Goal: Task Accomplishment & Management: Use online tool/utility

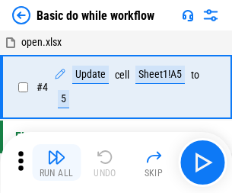
click at [56, 162] on img "button" at bounding box center [56, 157] width 18 height 18
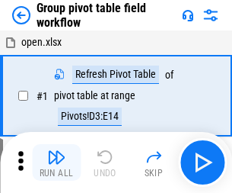
click at [56, 162] on img "button" at bounding box center [56, 157] width 18 height 18
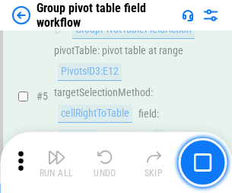
scroll to position [786, 0]
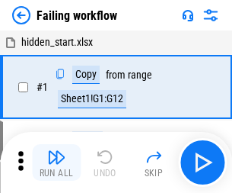
click at [56, 162] on img "button" at bounding box center [56, 157] width 18 height 18
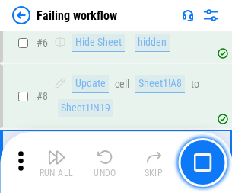
scroll to position [323, 0]
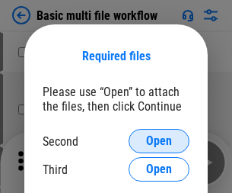
click at [159, 141] on span "Open" at bounding box center [159, 141] width 26 height 12
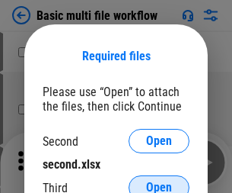
click at [159, 181] on span "Open" at bounding box center [159, 187] width 26 height 12
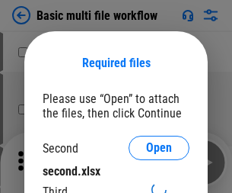
scroll to position [7, 0]
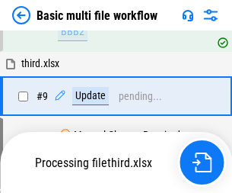
scroll to position [530, 0]
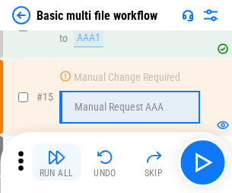
click at [56, 162] on img "button" at bounding box center [56, 157] width 18 height 18
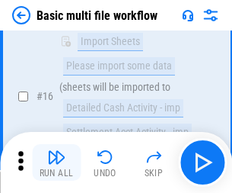
click at [56, 162] on img "button" at bounding box center [56, 157] width 18 height 18
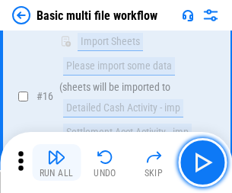
scroll to position [1014, 0]
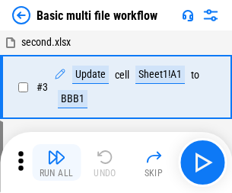
click at [56, 162] on img "button" at bounding box center [56, 157] width 18 height 18
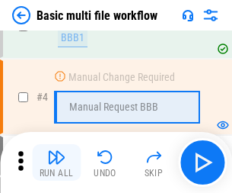
click at [56, 162] on img "button" at bounding box center [56, 157] width 18 height 18
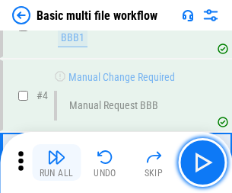
click at [56, 162] on img "button" at bounding box center [56, 157] width 18 height 18
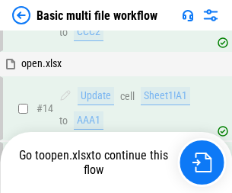
scroll to position [907, 0]
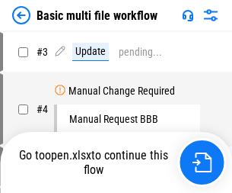
scroll to position [62, 0]
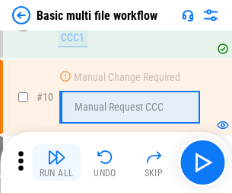
click at [56, 162] on img "button" at bounding box center [56, 157] width 18 height 18
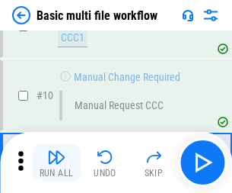
click at [56, 162] on img "button" at bounding box center [56, 157] width 18 height 18
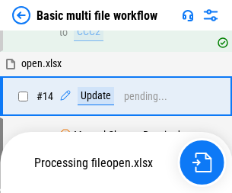
scroll to position [797, 0]
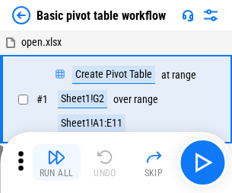
click at [56, 162] on img "button" at bounding box center [56, 157] width 18 height 18
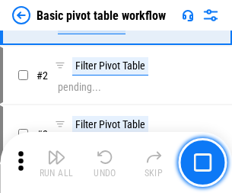
scroll to position [365, 0]
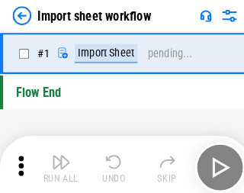
click at [56, 162] on img "button" at bounding box center [59, 157] width 18 height 18
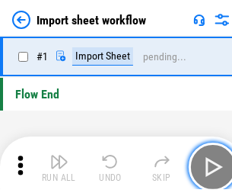
scroll to position [5, 0]
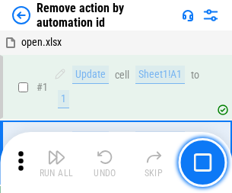
scroll to position [56, 0]
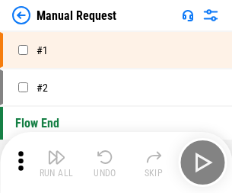
click at [56, 162] on img "button" at bounding box center [56, 157] width 18 height 18
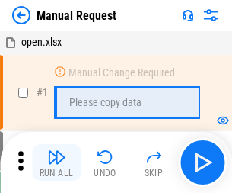
click at [56, 162] on img "button" at bounding box center [56, 157] width 18 height 18
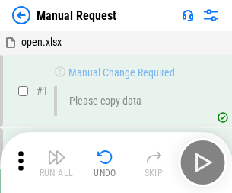
scroll to position [52, 0]
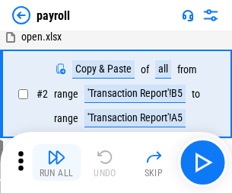
click at [56, 162] on img "button" at bounding box center [56, 157] width 18 height 18
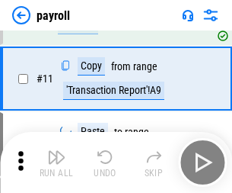
scroll to position [111, 0]
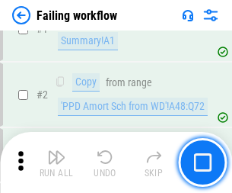
scroll to position [246, 0]
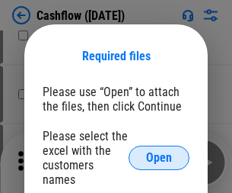
click at [159, 152] on span "Open" at bounding box center [159, 158] width 26 height 12
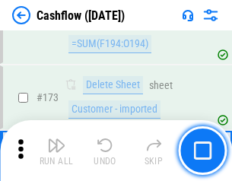
scroll to position [1613, 0]
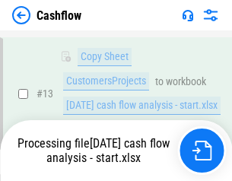
scroll to position [229, 0]
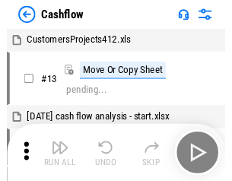
scroll to position [18, 0]
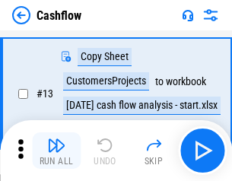
click at [56, 151] on img "button" at bounding box center [56, 145] width 18 height 18
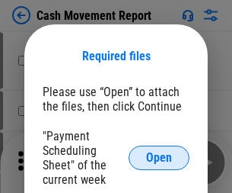
click at [159, 158] on span "Open" at bounding box center [159, 158] width 26 height 12
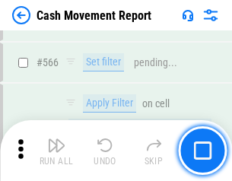
scroll to position [6985, 0]
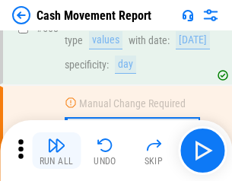
click at [56, 151] on img "button" at bounding box center [56, 145] width 18 height 18
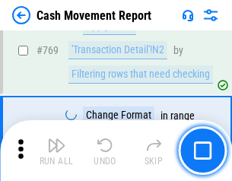
scroll to position [8469, 0]
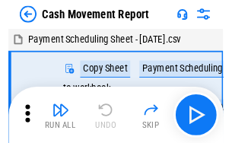
scroll to position [27, 0]
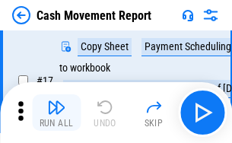
click at [56, 113] on img "button" at bounding box center [56, 107] width 18 height 18
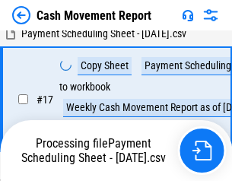
scroll to position [239, 0]
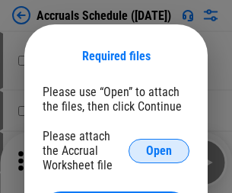
click at [159, 150] on span "Open" at bounding box center [159, 151] width 26 height 12
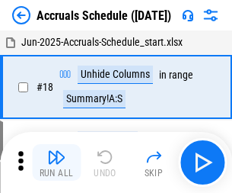
click at [56, 162] on img "button" at bounding box center [56, 157] width 18 height 18
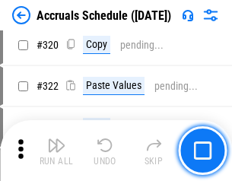
scroll to position [2835, 0]
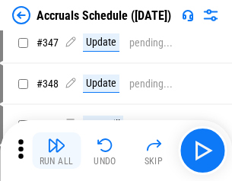
click at [56, 151] on img "button" at bounding box center [56, 145] width 18 height 18
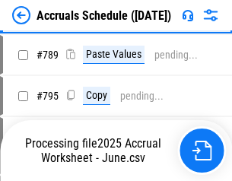
scroll to position [6402, 0]
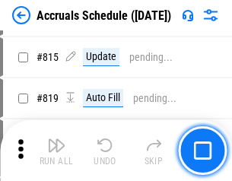
click at [56, 151] on img "button" at bounding box center [56, 145] width 18 height 18
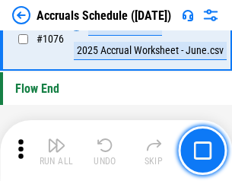
scroll to position [9128, 0]
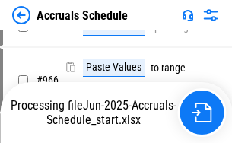
scroll to position [7537, 0]
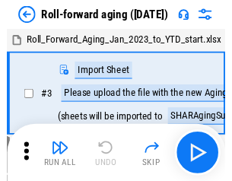
scroll to position [2, 0]
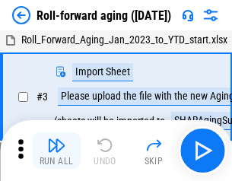
click at [56, 151] on img "button" at bounding box center [56, 145] width 18 height 18
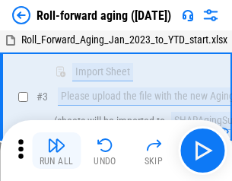
click at [56, 151] on img "button" at bounding box center [56, 145] width 18 height 18
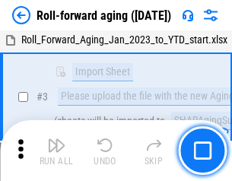
scroll to position [98, 0]
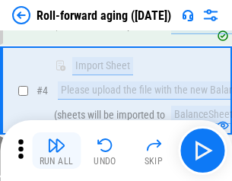
click at [56, 151] on img "button" at bounding box center [56, 145] width 18 height 18
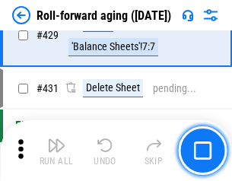
scroll to position [5285, 0]
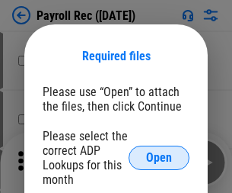
click at [159, 158] on span "Open" at bounding box center [159, 158] width 26 height 12
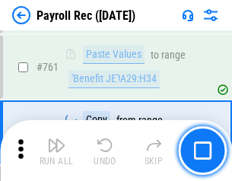
scroll to position [9380, 0]
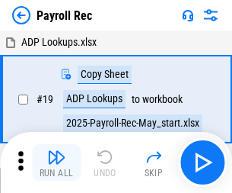
click at [56, 162] on img "button" at bounding box center [56, 157] width 18 height 18
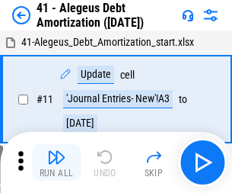
click at [56, 162] on img "button" at bounding box center [56, 157] width 18 height 18
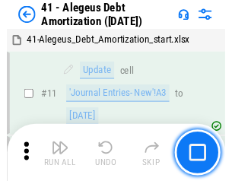
scroll to position [188, 0]
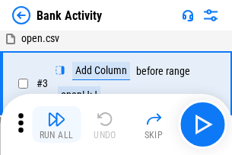
click at [56, 124] on img "button" at bounding box center [56, 119] width 18 height 18
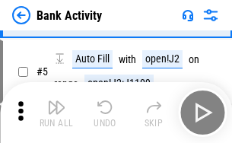
scroll to position [81, 0]
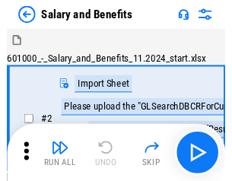
scroll to position [21, 0]
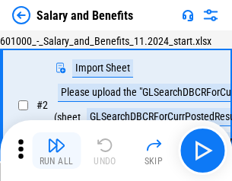
click at [56, 151] on img "button" at bounding box center [56, 145] width 18 height 18
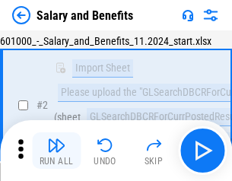
click at [56, 151] on img "button" at bounding box center [56, 145] width 18 height 18
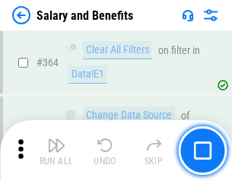
scroll to position [7177, 0]
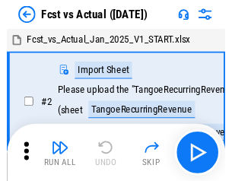
scroll to position [20, 0]
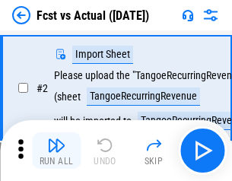
click at [56, 151] on img "button" at bounding box center [56, 145] width 18 height 18
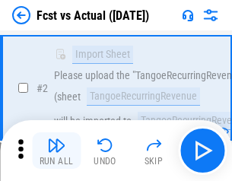
click at [56, 151] on img "button" at bounding box center [56, 145] width 18 height 18
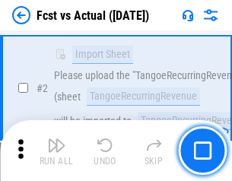
scroll to position [143, 0]
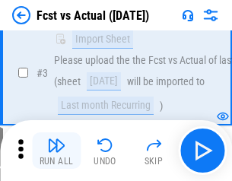
click at [56, 151] on img "button" at bounding box center [56, 145] width 18 height 18
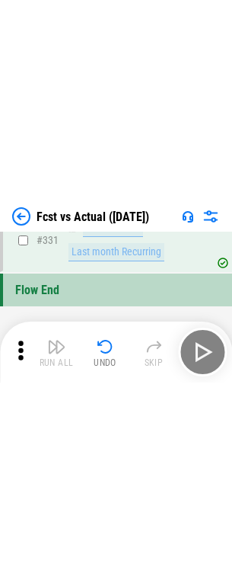
scroll to position [6946, 0]
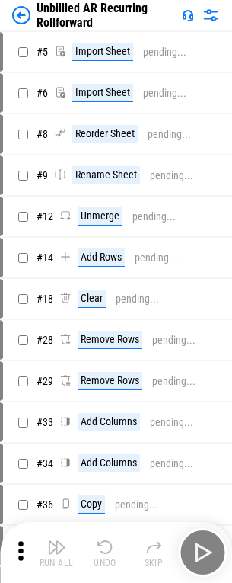
click at [56, 553] on img "button" at bounding box center [56, 547] width 18 height 18
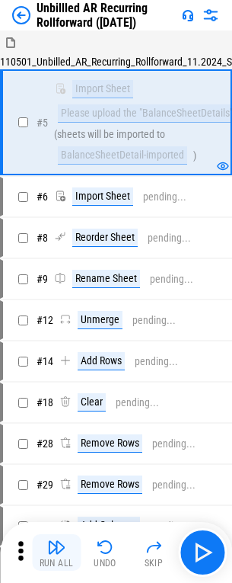
click at [56, 553] on img "button" at bounding box center [56, 547] width 18 height 18
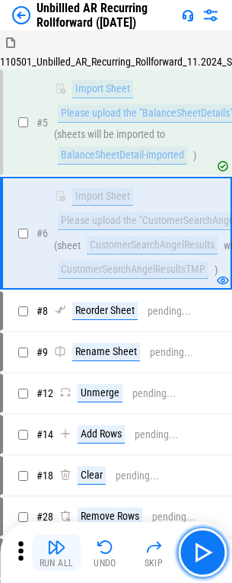
click at [56, 553] on img "button" at bounding box center [56, 547] width 18 height 18
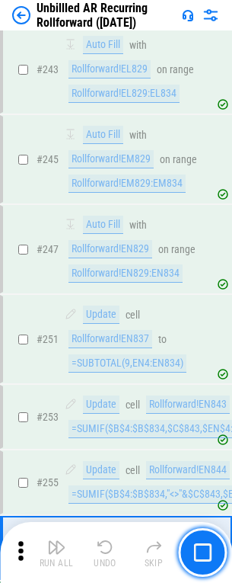
scroll to position [4827, 0]
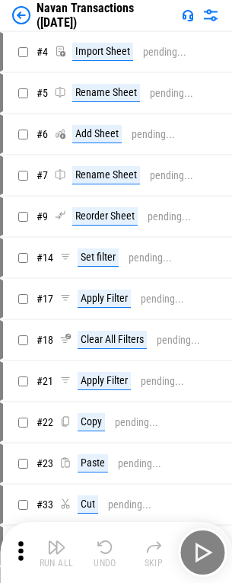
click at [56, 553] on img "button" at bounding box center [56, 547] width 18 height 18
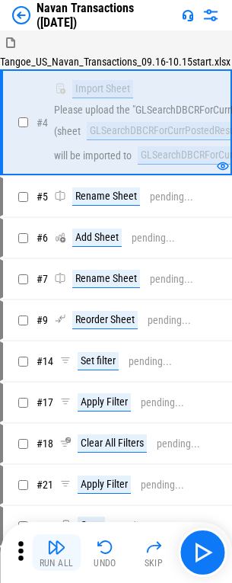
click at [56, 553] on img "button" at bounding box center [56, 547] width 18 height 18
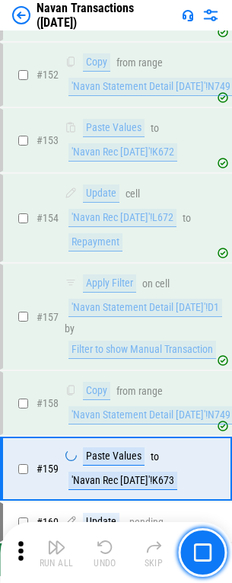
scroll to position [4604, 0]
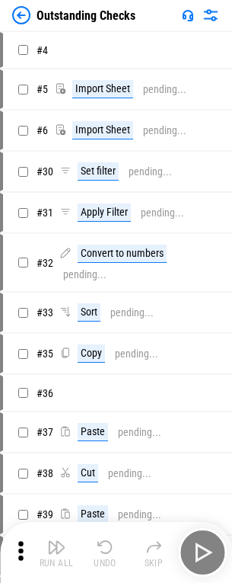
click at [56, 553] on img "button" at bounding box center [56, 547] width 18 height 18
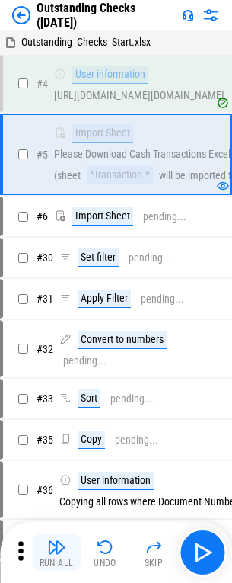
click at [56, 553] on img "button" at bounding box center [56, 547] width 18 height 18
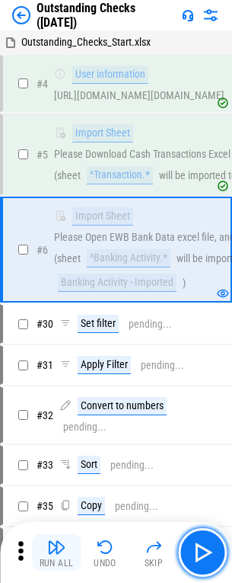
click at [56, 553] on img "button" at bounding box center [56, 547] width 18 height 18
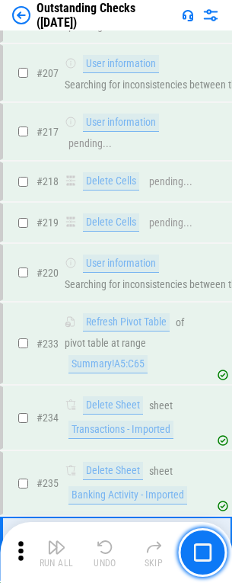
scroll to position [4278, 0]
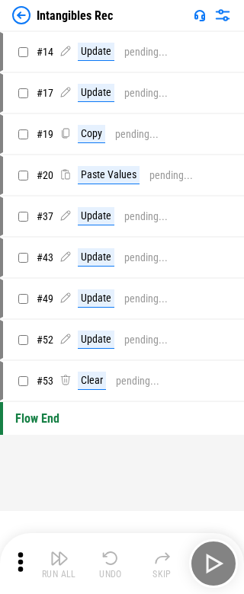
click at [59, 564] on img "button" at bounding box center [59, 558] width 18 height 18
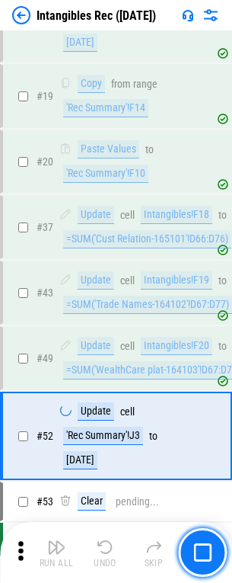
scroll to position [244, 0]
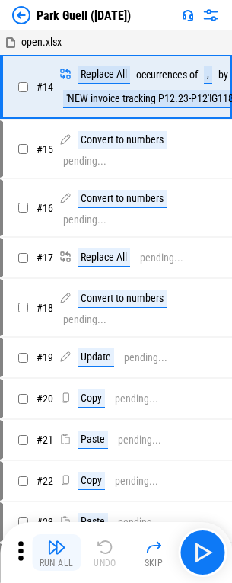
click at [56, 553] on img "button" at bounding box center [56, 547] width 18 height 18
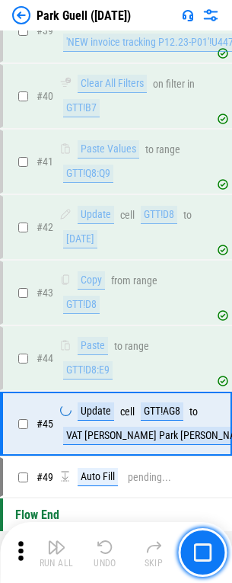
scroll to position [1556, 0]
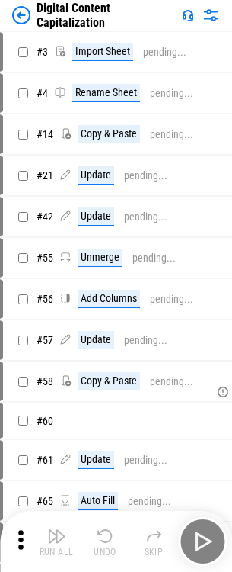
click at [56, 530] on img "button" at bounding box center [56, 536] width 18 height 18
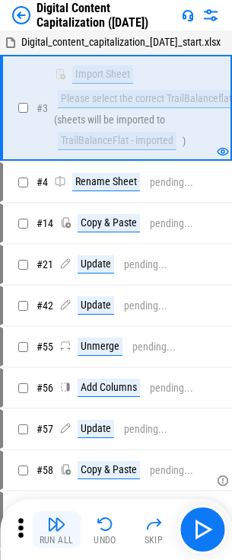
click at [56, 530] on img "button" at bounding box center [56, 524] width 18 height 18
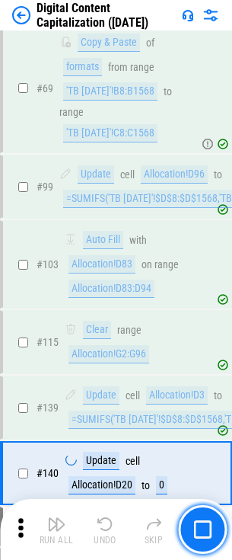
scroll to position [1350, 0]
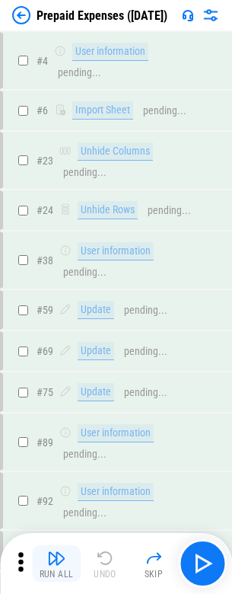
click at [56, 553] on img "button" at bounding box center [56, 558] width 18 height 18
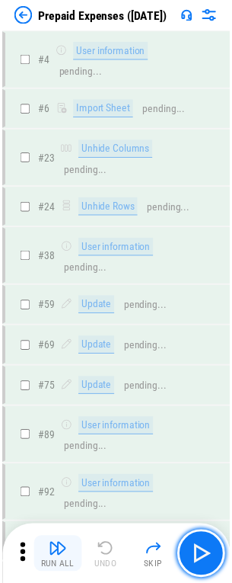
scroll to position [3941, 0]
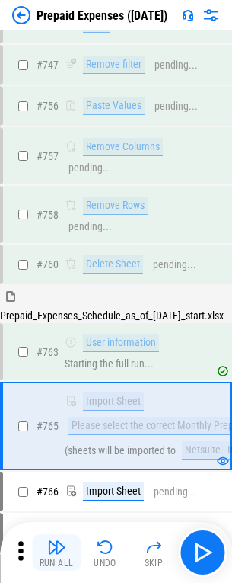
click at [56, 553] on img "button" at bounding box center [56, 547] width 18 height 18
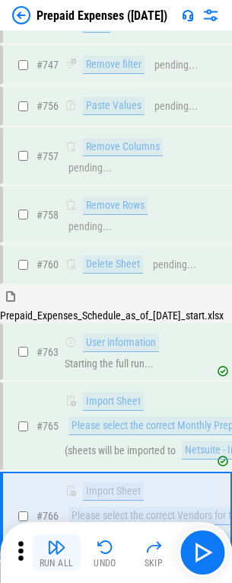
click at [56, 553] on img "button" at bounding box center [56, 547] width 18 height 18
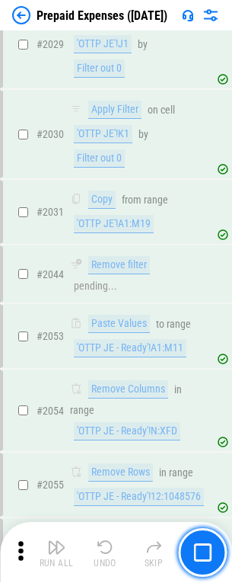
scroll to position [15582, 0]
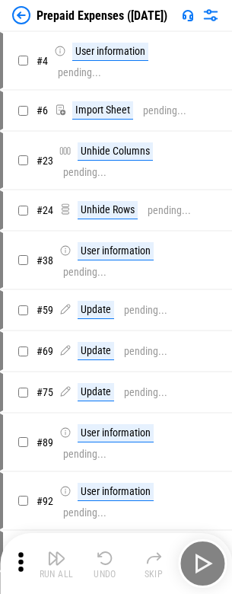
click at [56, 564] on img "button" at bounding box center [56, 558] width 18 height 18
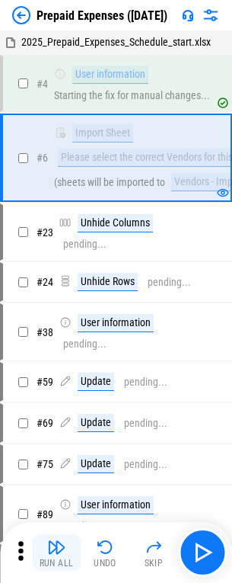
click at [56, 553] on img "button" at bounding box center [56, 547] width 18 height 18
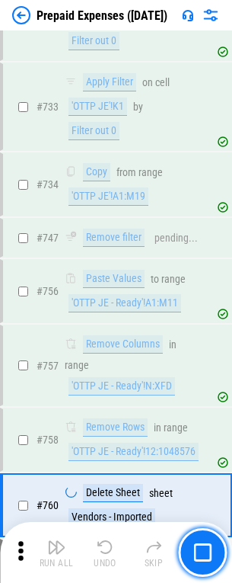
scroll to position [5230, 0]
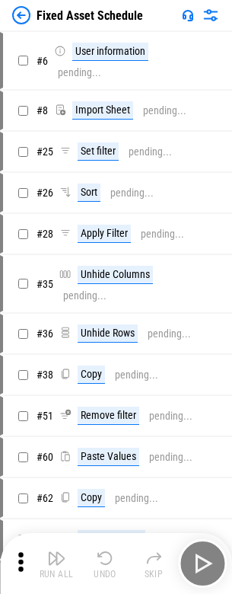
click at [56, 564] on img "button" at bounding box center [56, 558] width 18 height 18
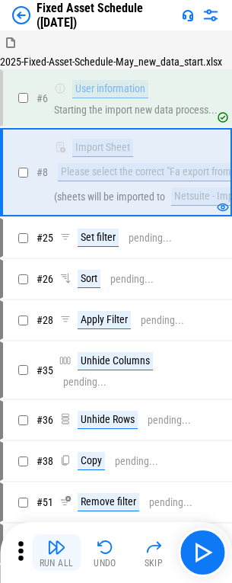
click at [56, 553] on img "button" at bounding box center [56, 547] width 18 height 18
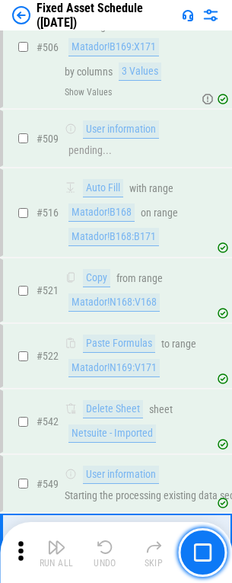
scroll to position [5233, 0]
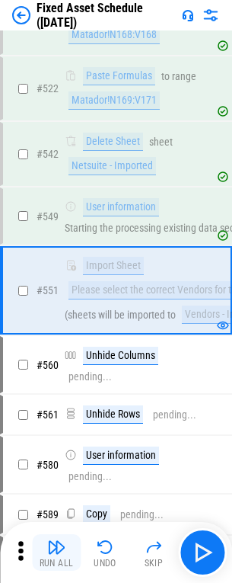
click at [56, 553] on img "button" at bounding box center [56, 547] width 18 height 18
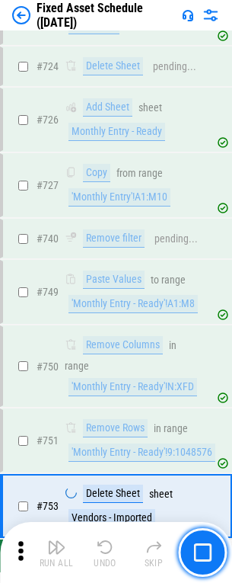
scroll to position [7081, 0]
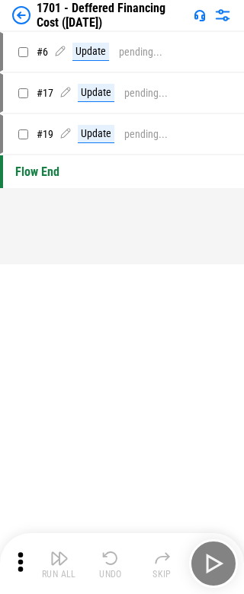
click at [59, 564] on img "button" at bounding box center [59, 558] width 18 height 18
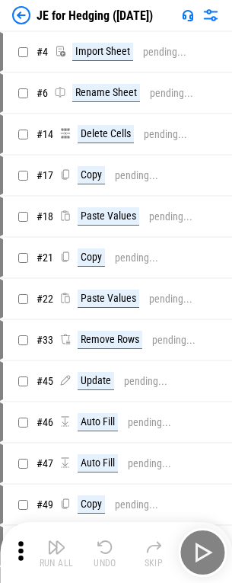
click at [56, 553] on img "button" at bounding box center [56, 547] width 18 height 18
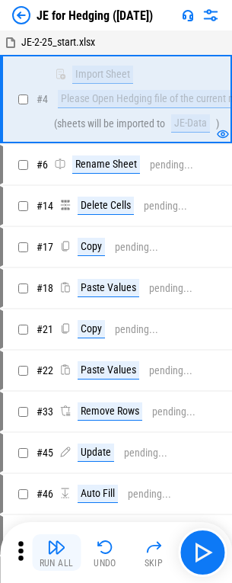
click at [56, 553] on img "button" at bounding box center [56, 547] width 18 height 18
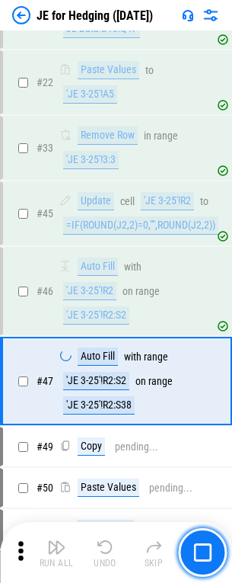
scroll to position [606, 0]
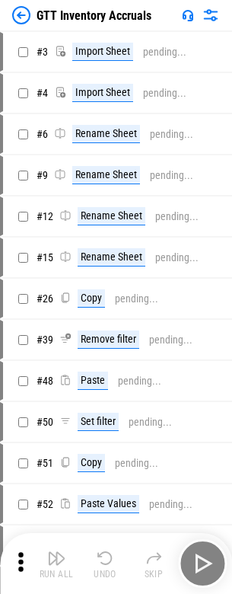
click at [56, 553] on img "button" at bounding box center [56, 558] width 18 height 18
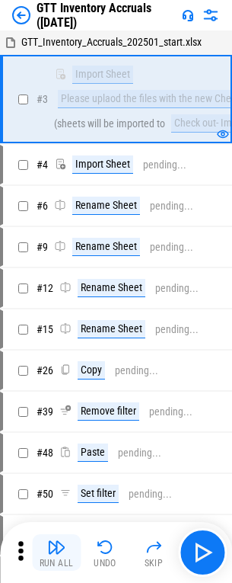
click at [56, 553] on img "button" at bounding box center [56, 547] width 18 height 18
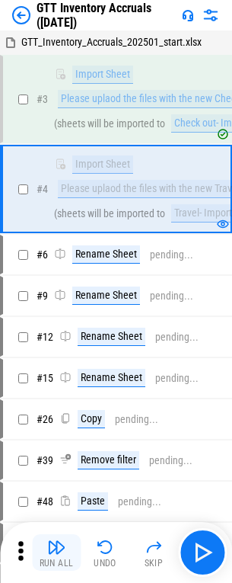
click at [56, 553] on img "button" at bounding box center [56, 547] width 18 height 18
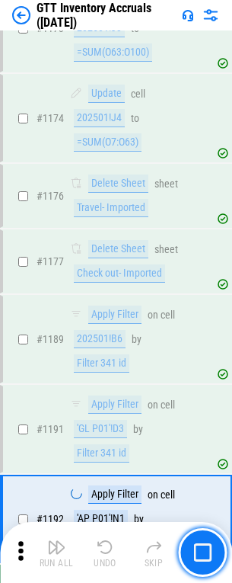
scroll to position [12108, 0]
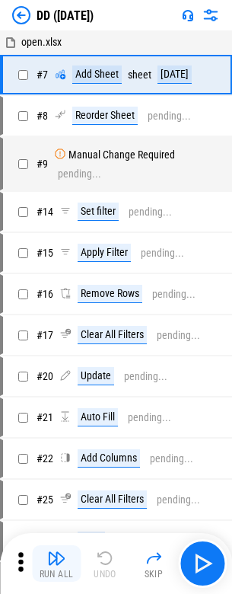
click at [56, 564] on img "button" at bounding box center [56, 558] width 18 height 18
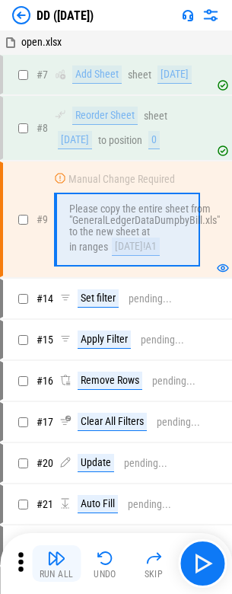
click at [56, 564] on img "button" at bounding box center [56, 558] width 18 height 18
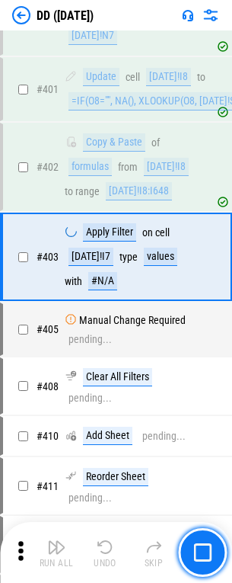
scroll to position [6515, 0]
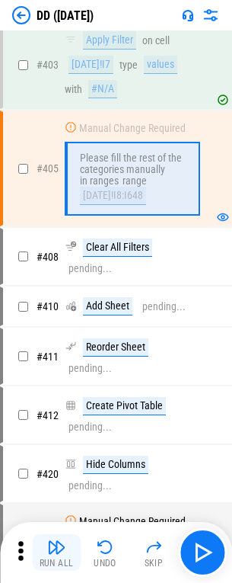
click at [56, 553] on img "button" at bounding box center [56, 547] width 18 height 18
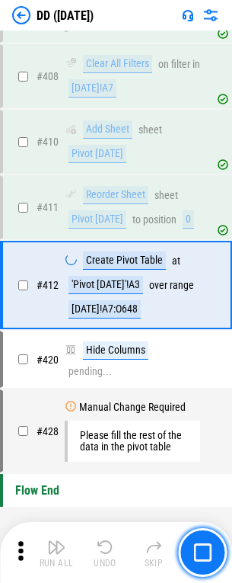
scroll to position [6953, 0]
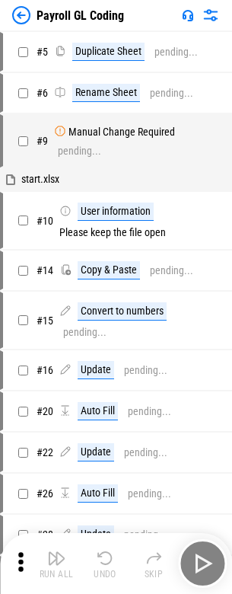
click at [56, 564] on img "button" at bounding box center [56, 558] width 18 height 18
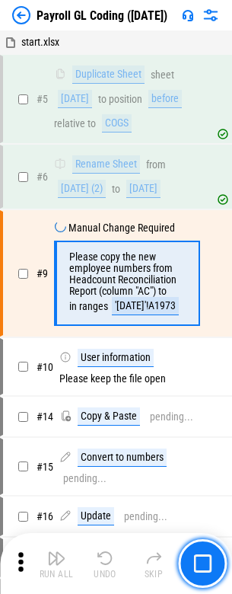
click at [56, 564] on img "button" at bounding box center [56, 558] width 18 height 18
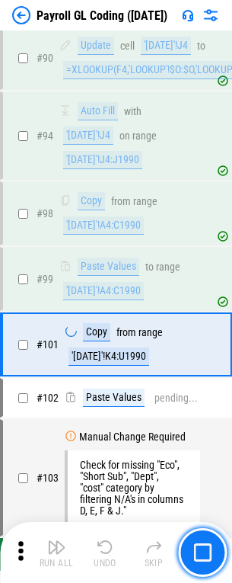
scroll to position [3251, 0]
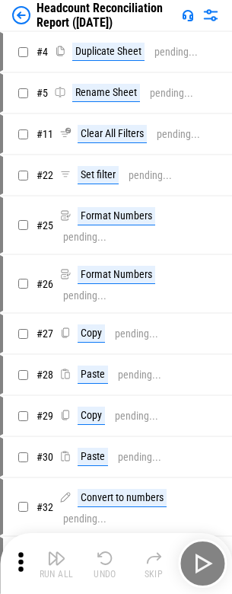
click at [56, 564] on img "button" at bounding box center [56, 558] width 18 height 18
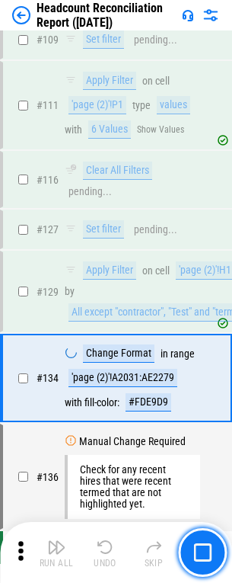
scroll to position [1504, 0]
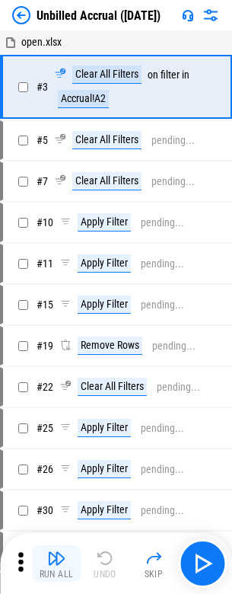
click at [56, 564] on img "button" at bounding box center [56, 558] width 18 height 18
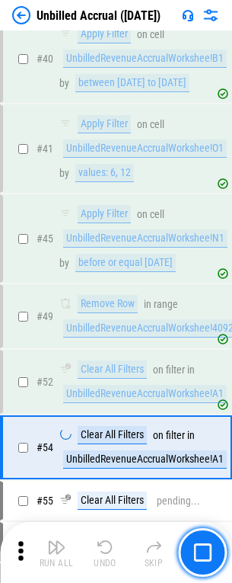
scroll to position [1248, 0]
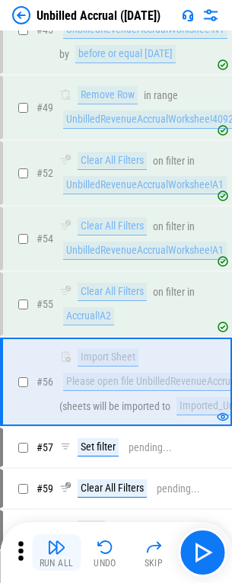
click at [56, 553] on img "button" at bounding box center [56, 547] width 18 height 18
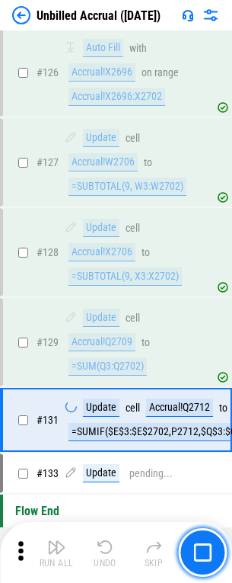
scroll to position [4190, 0]
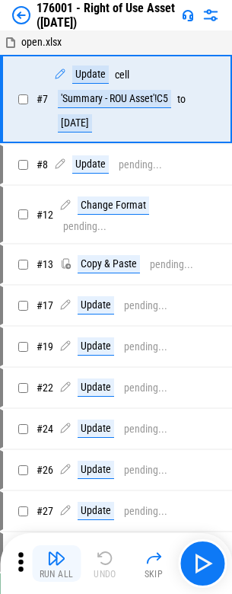
click at [56, 564] on img "button" at bounding box center [56, 558] width 18 height 18
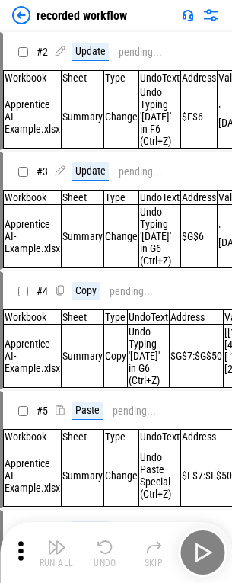
click at [56, 553] on img "button" at bounding box center [56, 547] width 18 height 18
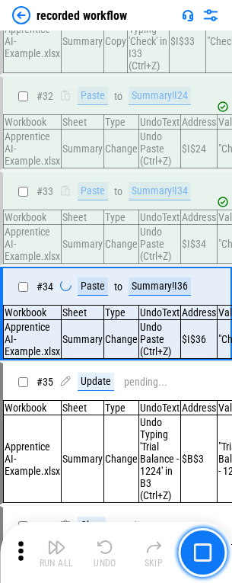
scroll to position [4453, 0]
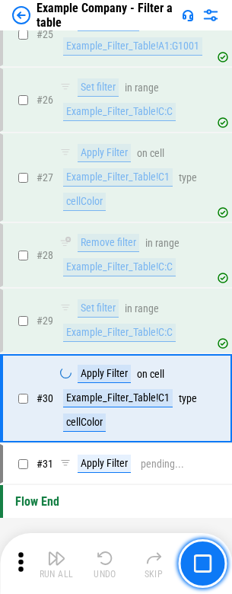
scroll to position [1051, 0]
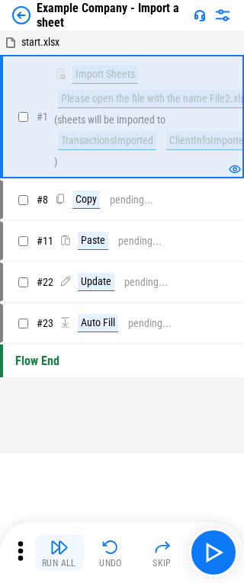
click at [59, 553] on img "button" at bounding box center [59, 547] width 18 height 18
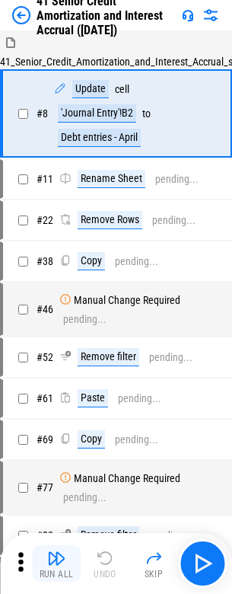
click at [56, 553] on img "button" at bounding box center [56, 558] width 18 height 18
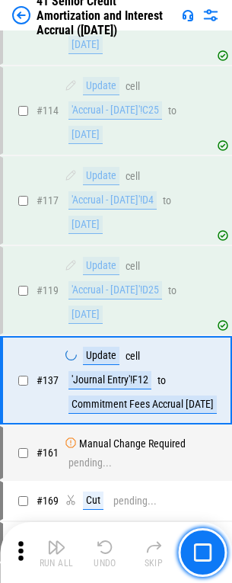
scroll to position [1198, 0]
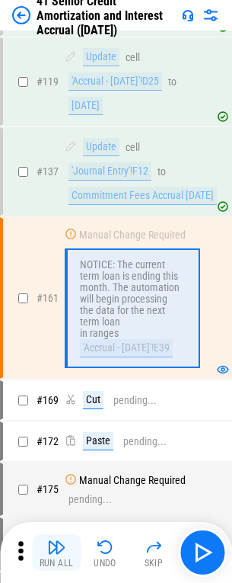
click at [56, 553] on img "button" at bounding box center [56, 547] width 18 height 18
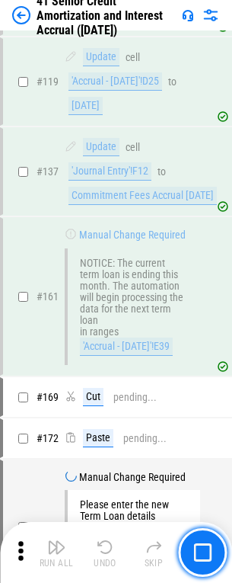
scroll to position [1430, 0]
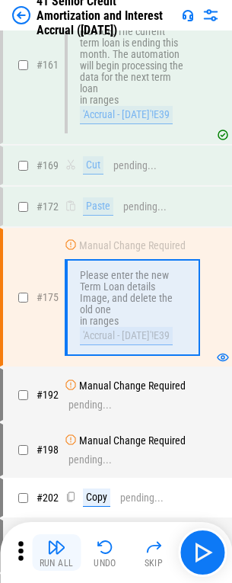
click at [56, 553] on img "button" at bounding box center [56, 547] width 18 height 18
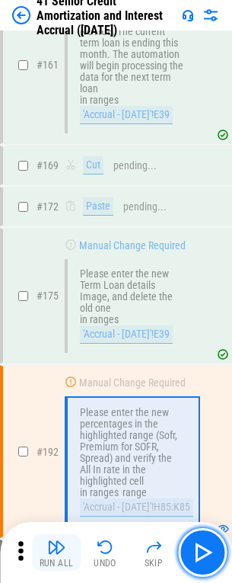
scroll to position [1584, 0]
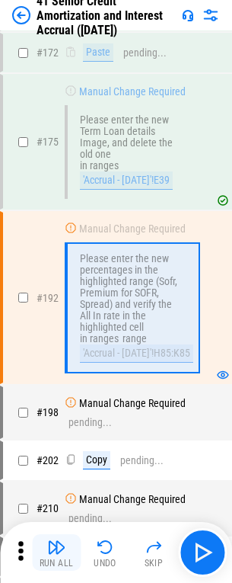
click at [56, 553] on img "button" at bounding box center [56, 547] width 18 height 18
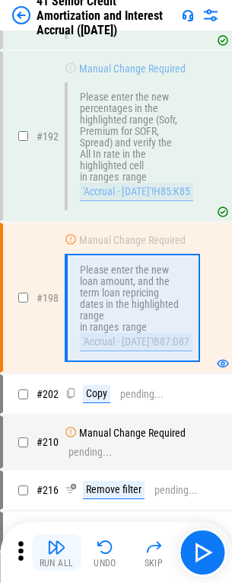
click at [56, 553] on img "button" at bounding box center [56, 547] width 18 height 18
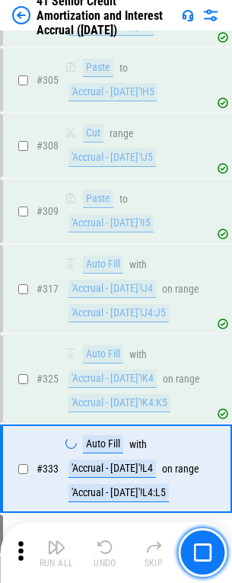
scroll to position [3585, 0]
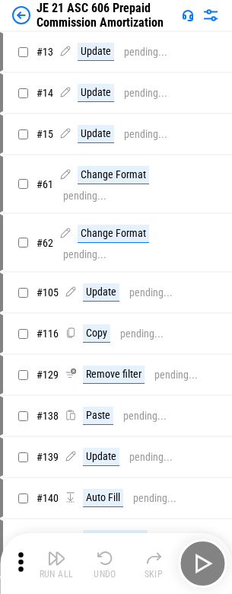
click at [56, 553] on img "button" at bounding box center [56, 558] width 18 height 18
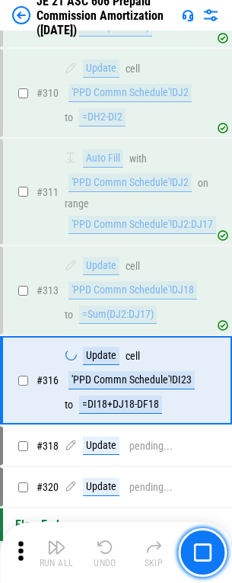
scroll to position [2508, 0]
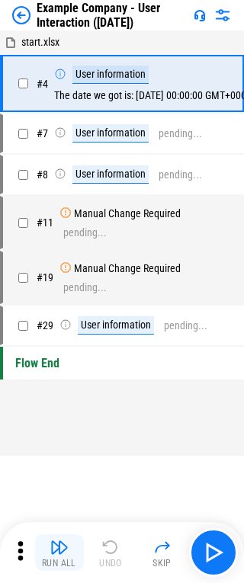
click at [59, 553] on img "button" at bounding box center [59, 547] width 18 height 18
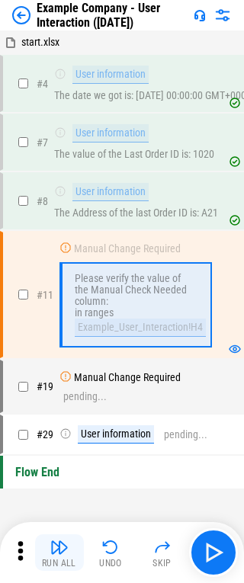
click at [59, 553] on img "button" at bounding box center [59, 547] width 18 height 18
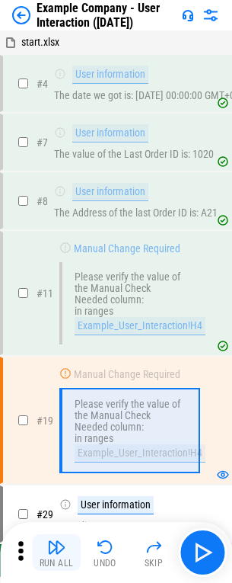
click at [56, 553] on img "button" at bounding box center [56, 547] width 18 height 18
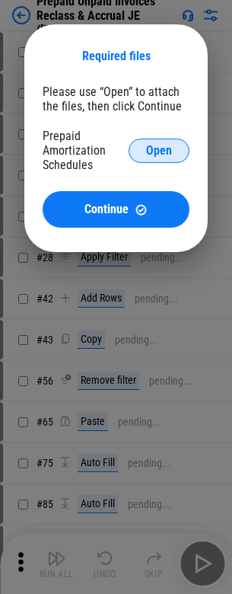
click at [159, 150] on span "Open" at bounding box center [159, 151] width 26 height 12
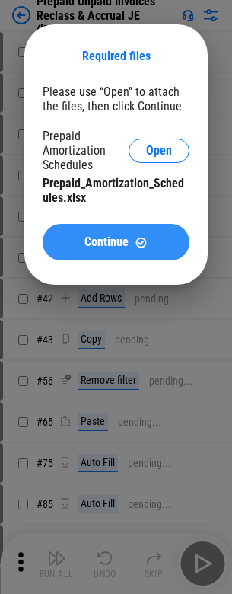
click at [116, 242] on span "Continue" at bounding box center [107, 242] width 44 height 12
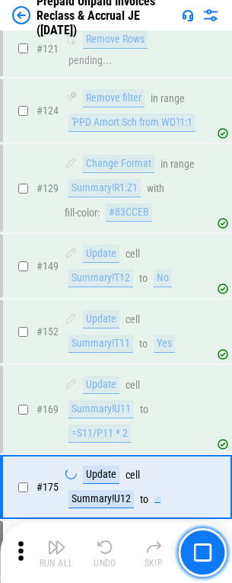
scroll to position [1683, 0]
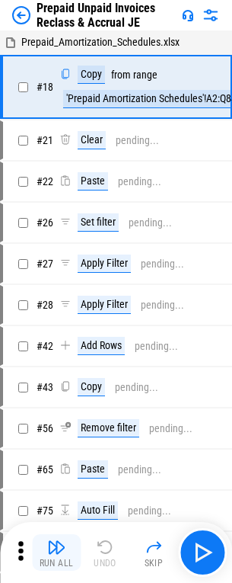
click at [56, 553] on img "button" at bounding box center [56, 547] width 18 height 18
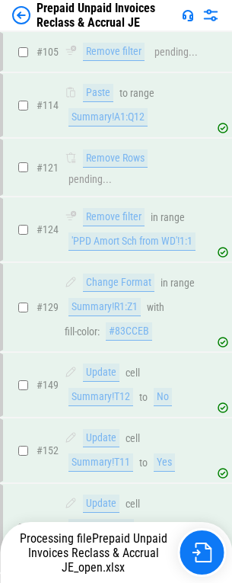
scroll to position [1683, 0]
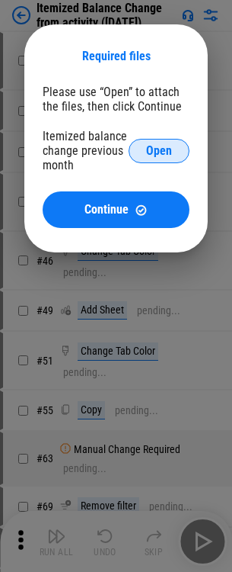
click at [159, 150] on span "Open" at bounding box center [159, 151] width 26 height 12
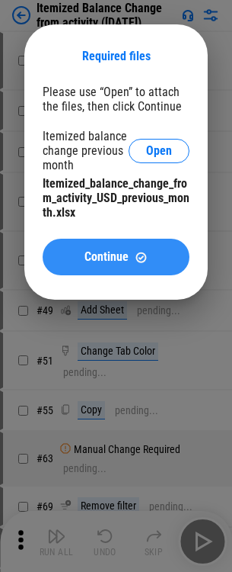
click at [116, 257] on span "Continue" at bounding box center [107, 257] width 44 height 12
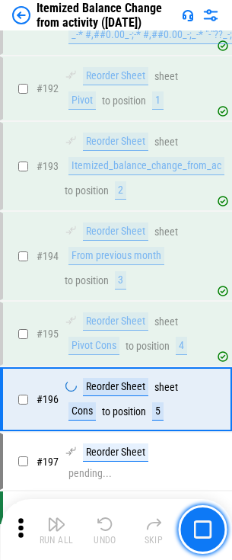
scroll to position [2599, 0]
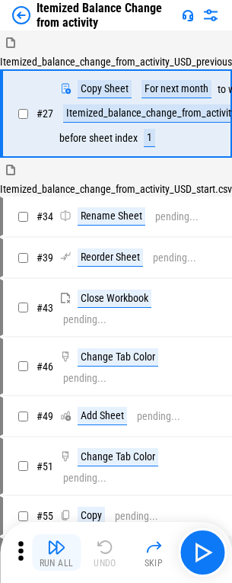
click at [56, 553] on img "button" at bounding box center [56, 547] width 18 height 18
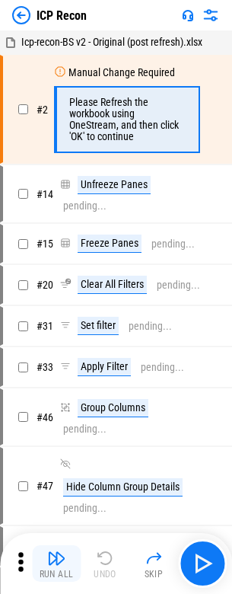
click at [56, 564] on img "button" at bounding box center [56, 558] width 18 height 18
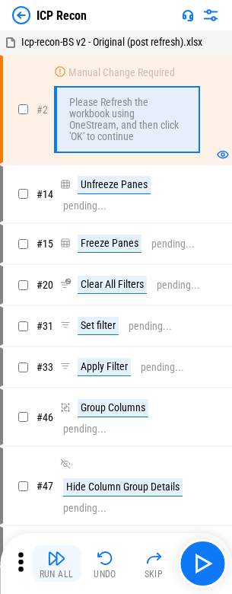
click at [56, 564] on img "button" at bounding box center [56, 558] width 18 height 18
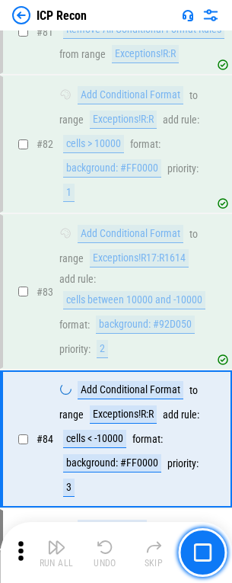
scroll to position [1156, 0]
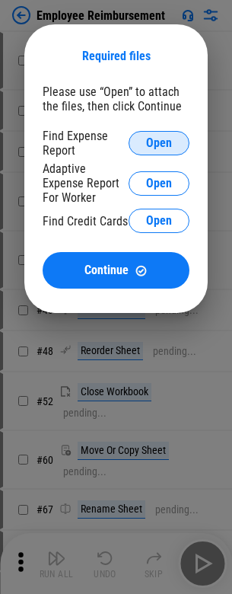
click at [159, 143] on span "Open" at bounding box center [159, 143] width 26 height 12
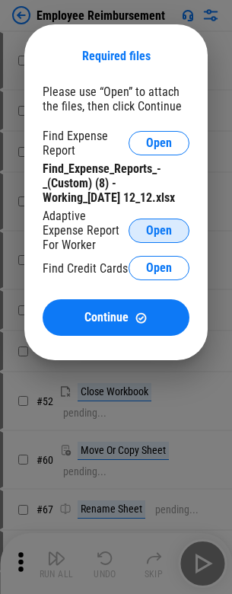
click at [159, 230] on span "Open" at bounding box center [159, 231] width 26 height 12
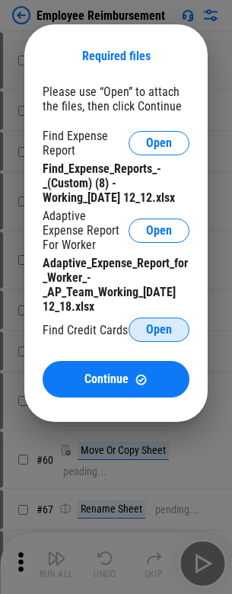
click at [159, 330] on span "Open" at bounding box center [159, 330] width 26 height 12
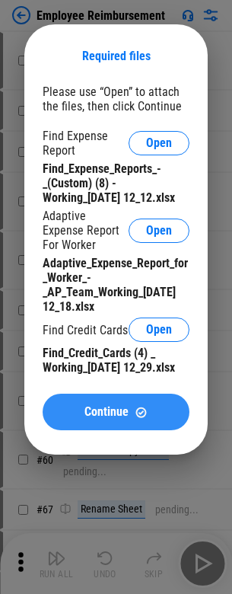
click at [116, 418] on span "Continue" at bounding box center [107, 412] width 44 height 12
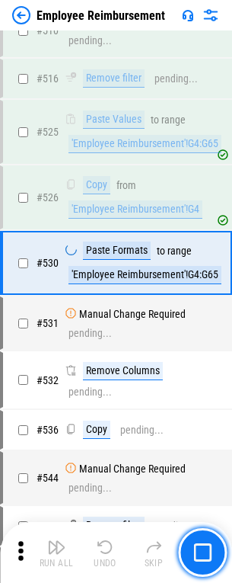
scroll to position [7391, 0]
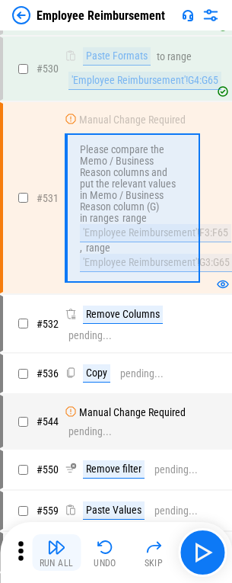
click at [56, 553] on img "button" at bounding box center [56, 547] width 18 height 18
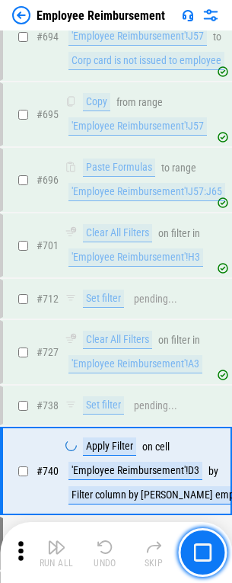
scroll to position [10383, 0]
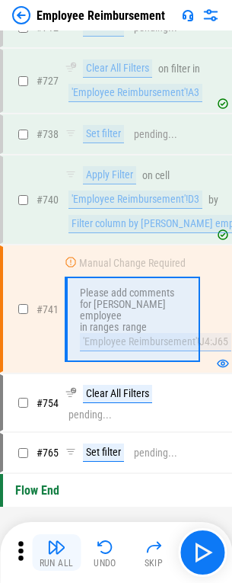
click at [56, 553] on img "button" at bounding box center [56, 547] width 18 height 18
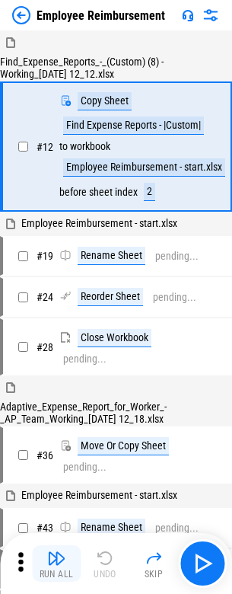
click at [56, 564] on img "button" at bounding box center [56, 558] width 18 height 18
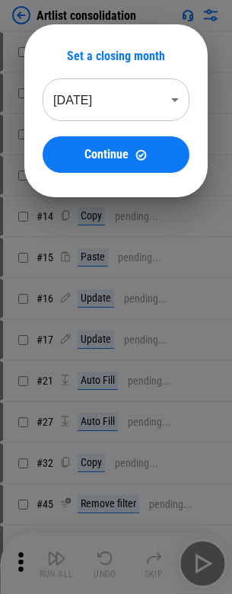
click at [56, 564] on img "button" at bounding box center [56, 558] width 18 height 18
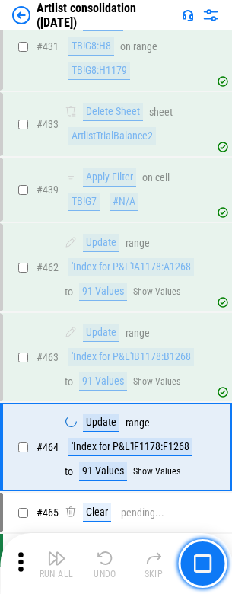
scroll to position [6318, 0]
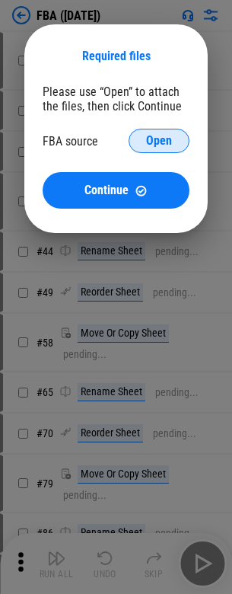
click at [159, 141] on span "Open" at bounding box center [159, 141] width 26 height 12
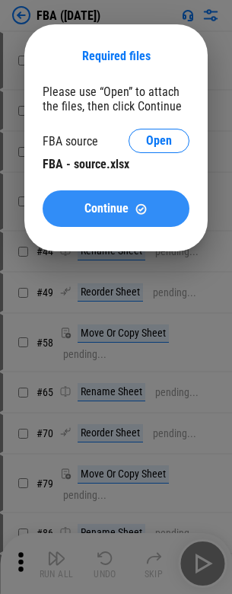
click at [116, 209] on span "Continue" at bounding box center [107, 209] width 44 height 12
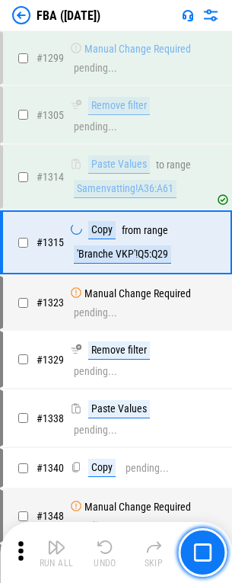
scroll to position [15744, 0]
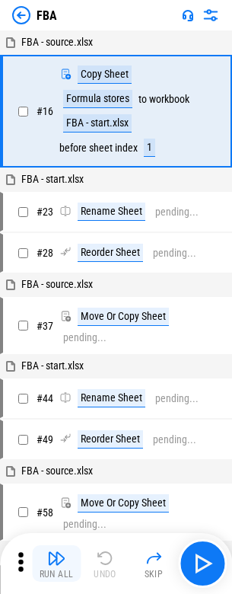
click at [56, 564] on img "button" at bounding box center [56, 558] width 18 height 18
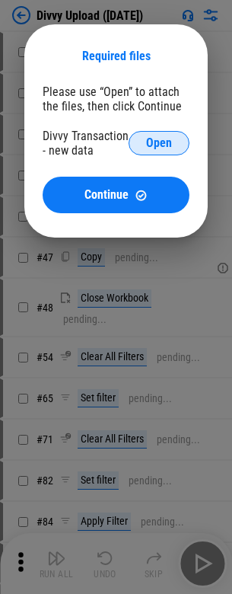
click at [159, 143] on span "Open" at bounding box center [159, 143] width 26 height 12
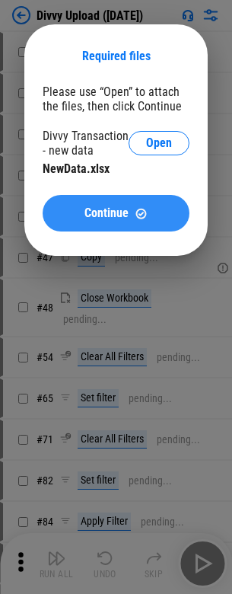
click at [116, 213] on span "Continue" at bounding box center [107, 213] width 44 height 12
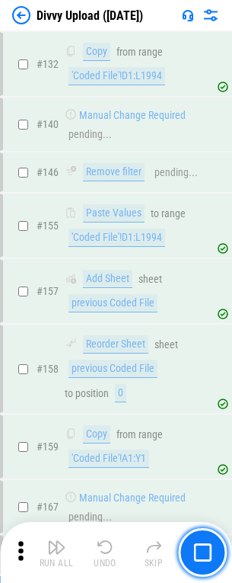
scroll to position [1378, 0]
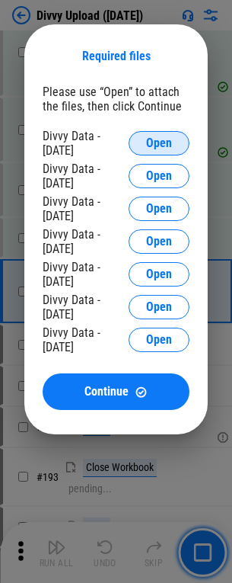
click at [159, 143] on span "Open" at bounding box center [159, 143] width 26 height 12
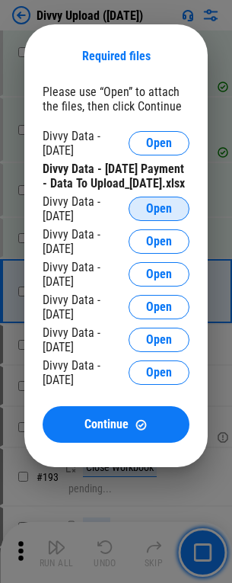
click at [159, 215] on span "Open" at bounding box center [159, 209] width 26 height 12
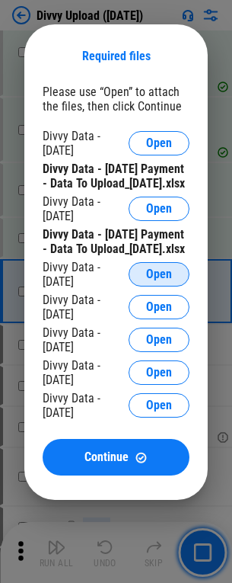
click at [159, 280] on span "Open" at bounding box center [159, 274] width 26 height 12
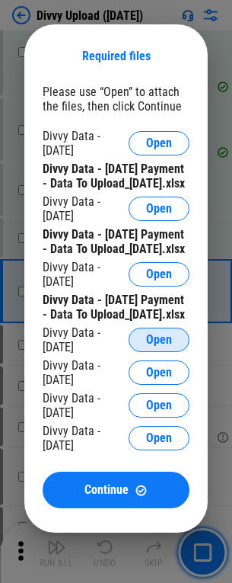
click at [159, 346] on span "Open" at bounding box center [159, 340] width 26 height 12
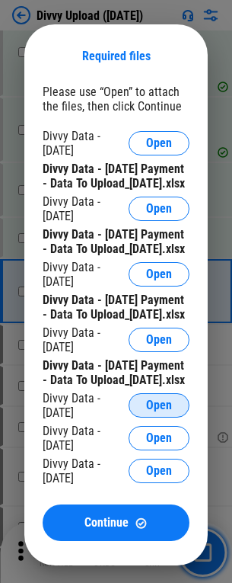
click at [159, 412] on span "Open" at bounding box center [159, 405] width 26 height 12
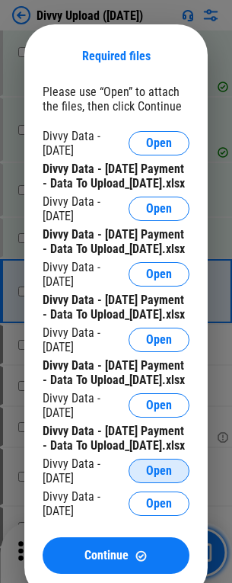
click at [159, 477] on span "Open" at bounding box center [159, 471] width 26 height 12
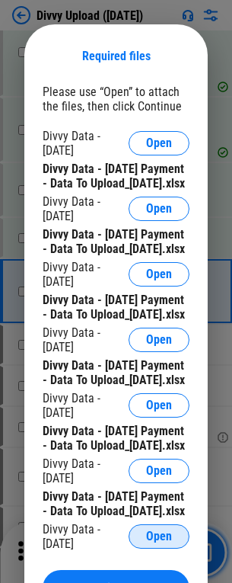
click at [159, 530] on span "Open" at bounding box center [159, 536] width 26 height 12
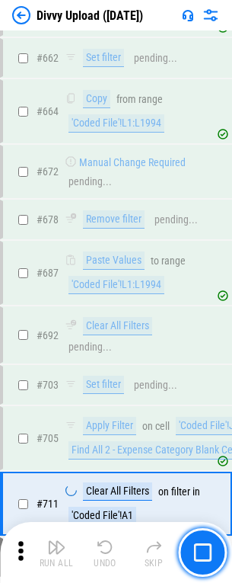
scroll to position [10226, 0]
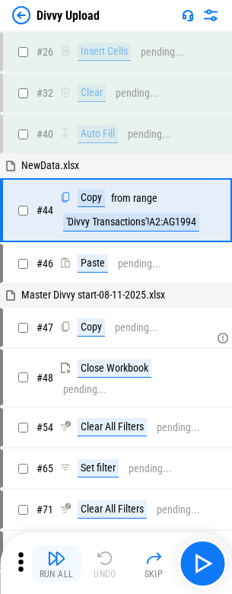
click at [56, 564] on img "button" at bounding box center [56, 558] width 18 height 18
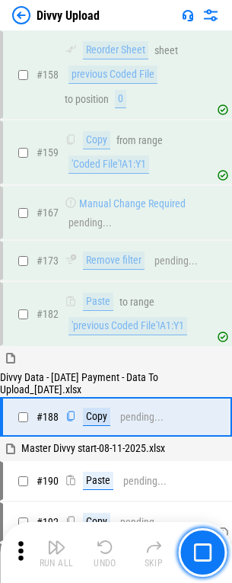
scroll to position [1401, 0]
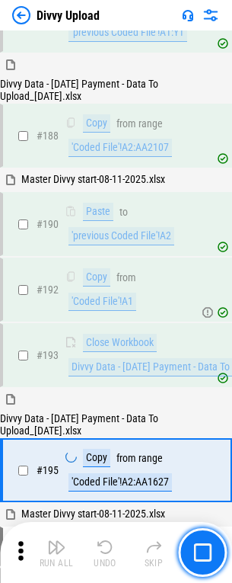
scroll to position [1930, 0]
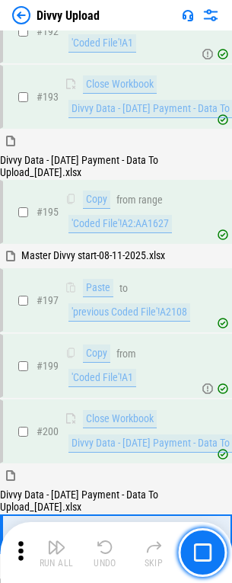
scroll to position [2177, 0]
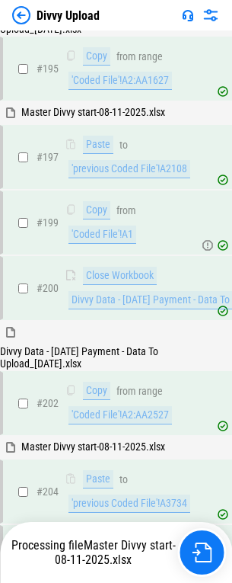
scroll to position [2409, 0]
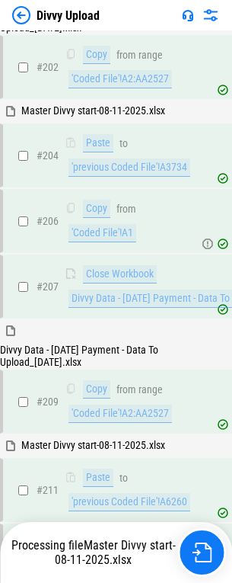
scroll to position [2745, 0]
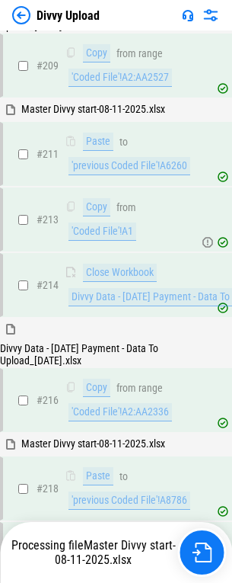
scroll to position [3081, 0]
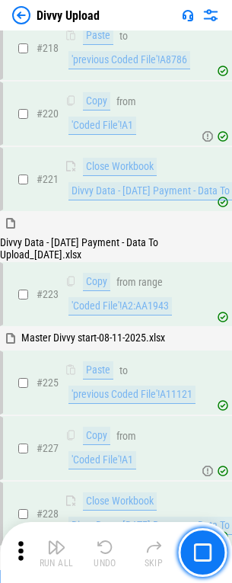
scroll to position [3493, 0]
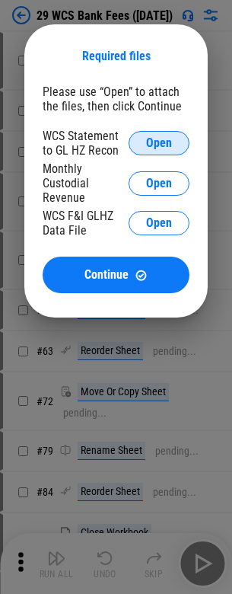
click at [159, 143] on span "Open" at bounding box center [159, 143] width 26 height 12
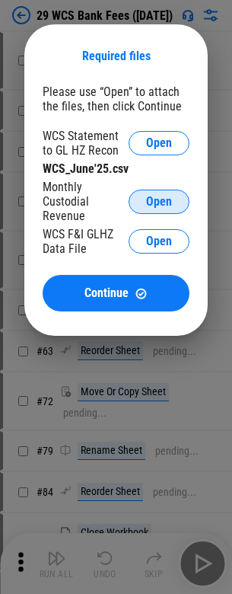
click at [159, 201] on span "Open" at bounding box center [159, 202] width 26 height 12
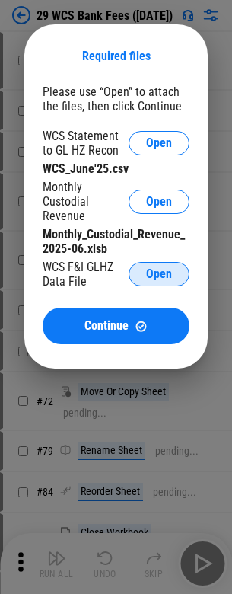
click at [159, 274] on span "Open" at bounding box center [159, 274] width 26 height 12
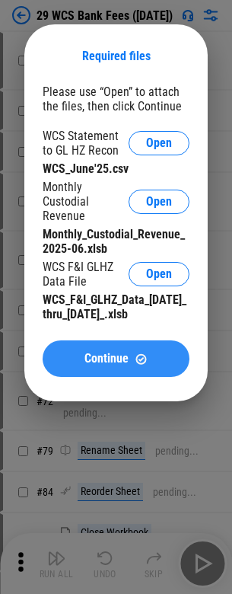
click at [116, 359] on span "Continue" at bounding box center [107, 359] width 44 height 12
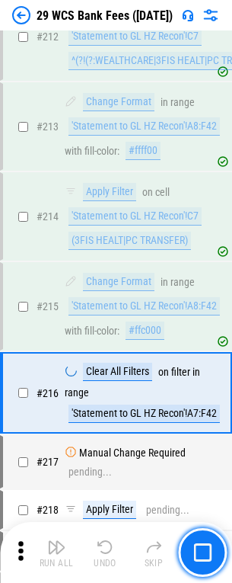
scroll to position [3464, 0]
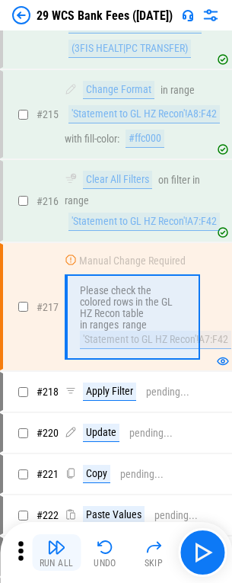
click at [56, 553] on img "button" at bounding box center [56, 547] width 18 height 18
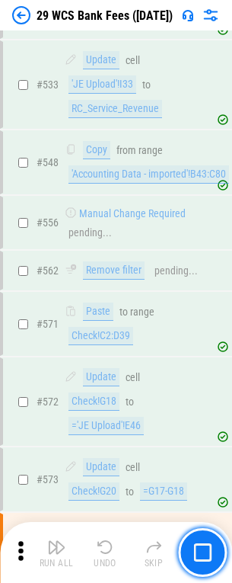
scroll to position [8068, 0]
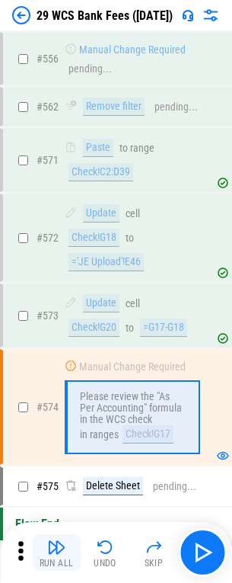
click at [56, 553] on img "button" at bounding box center [56, 547] width 18 height 18
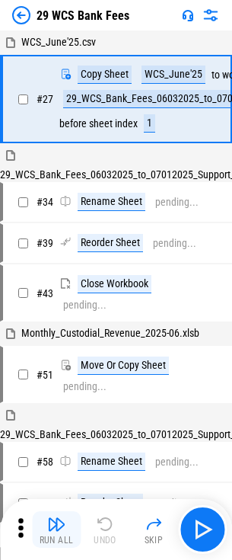
click at [56, 530] on img "button" at bounding box center [56, 524] width 18 height 18
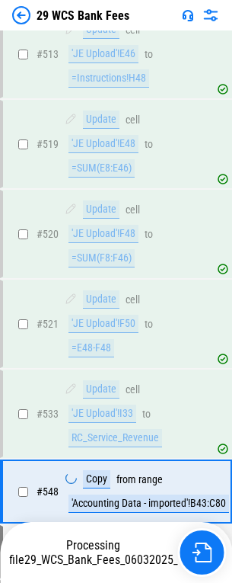
scroll to position [8051, 0]
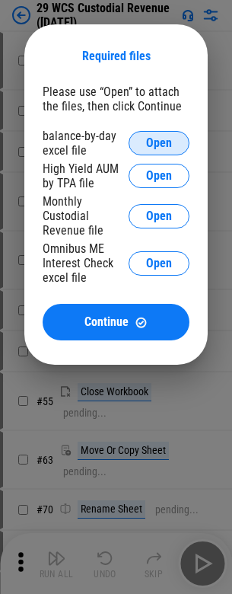
click at [159, 143] on span "Open" at bounding box center [159, 143] width 26 height 12
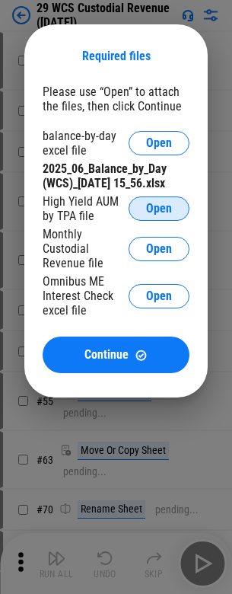
click at [159, 215] on span "Open" at bounding box center [159, 209] width 26 height 12
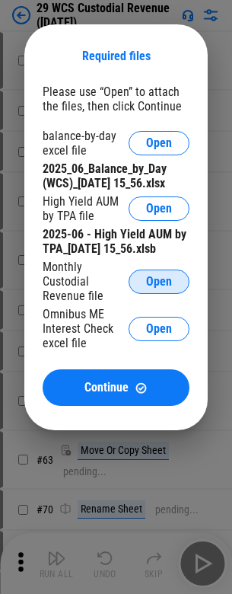
click at [159, 288] on span "Open" at bounding box center [159, 282] width 26 height 12
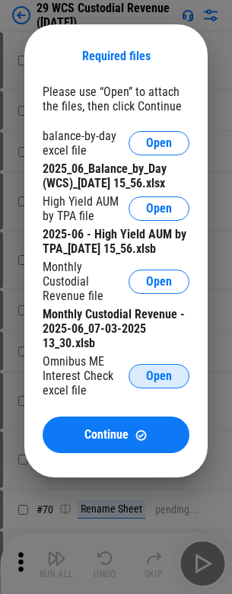
click at [159, 383] on span "Open" at bounding box center [159, 376] width 26 height 12
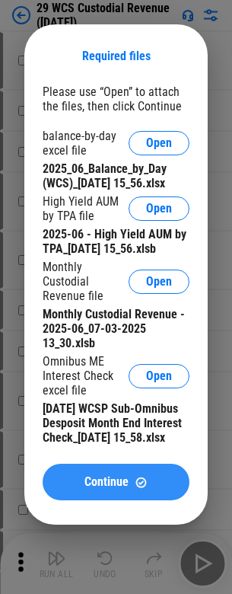
click at [116, 488] on span "Continue" at bounding box center [107, 482] width 44 height 12
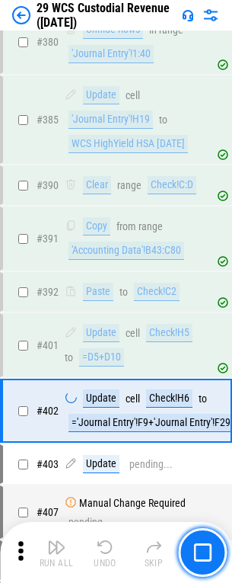
scroll to position [6702, 0]
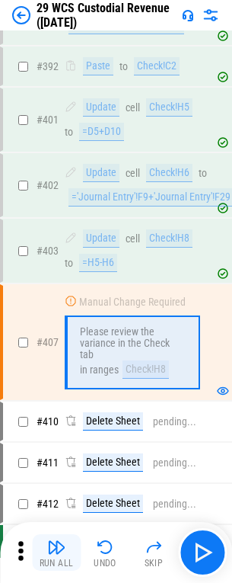
click at [56, 553] on img "button" at bounding box center [56, 547] width 18 height 18
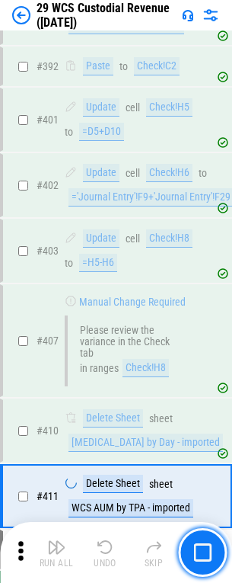
scroll to position [6905, 0]
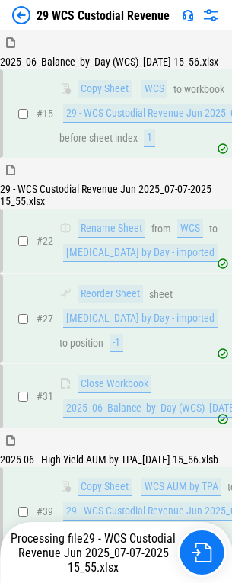
scroll to position [582, 0]
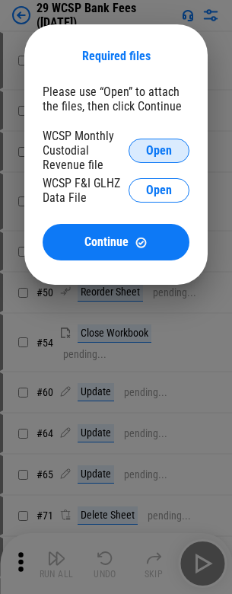
click at [159, 150] on span "Open" at bounding box center [159, 151] width 26 height 12
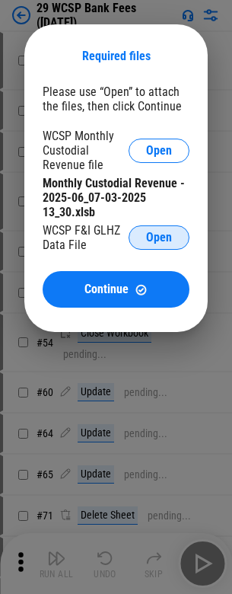
click at [159, 238] on span "Open" at bounding box center [159, 238] width 26 height 12
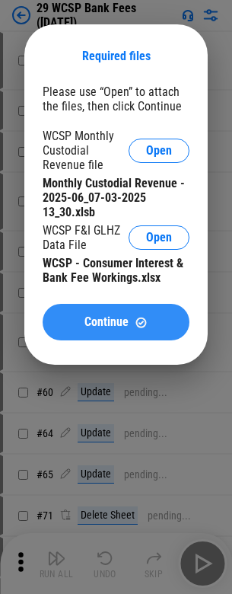
click at [116, 322] on span "Continue" at bounding box center [107, 322] width 44 height 12
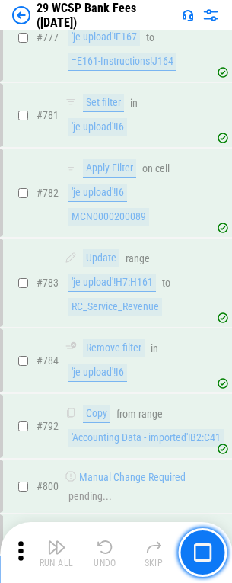
scroll to position [8734, 0]
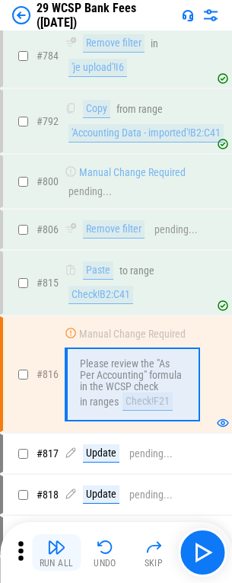
click at [56, 553] on img "button" at bounding box center [56, 547] width 18 height 18
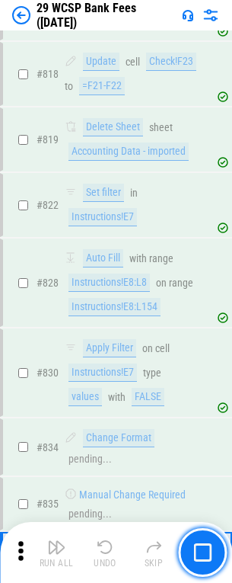
scroll to position [9320, 0]
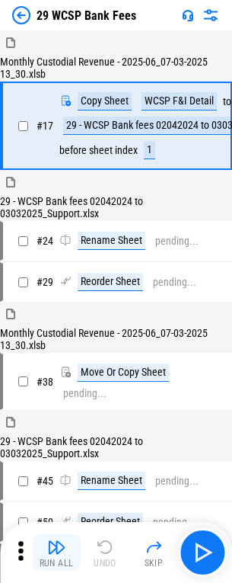
click at [56, 553] on img "button" at bounding box center [56, 547] width 18 height 18
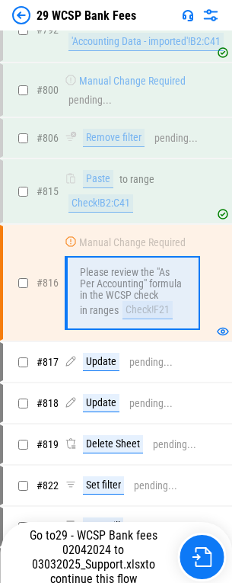
scroll to position [9028, 0]
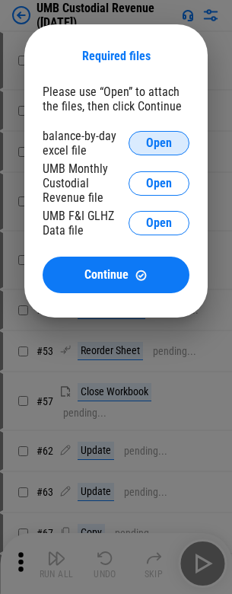
click at [159, 143] on span "Open" at bounding box center [159, 143] width 26 height 12
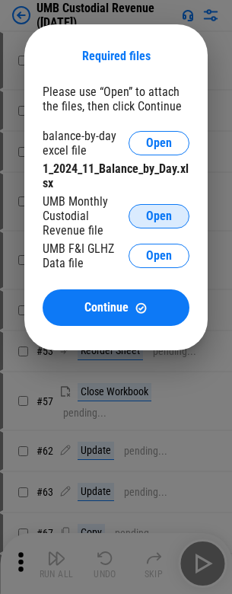
click at [159, 216] on span "Open" at bounding box center [159, 216] width 26 height 12
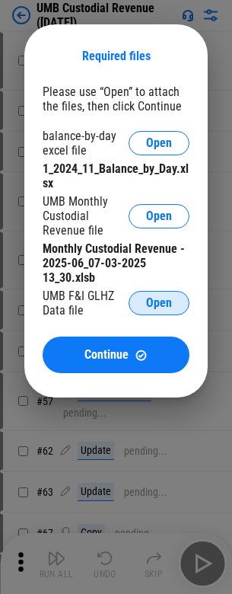
click at [159, 303] on span "Open" at bounding box center [159, 303] width 26 height 12
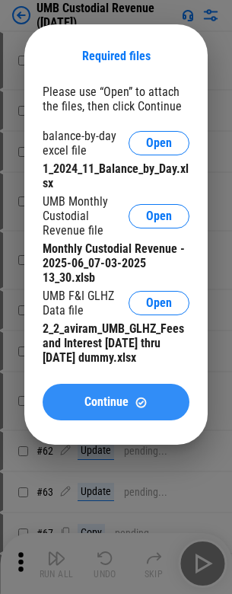
click at [116, 402] on span "Continue" at bounding box center [107, 402] width 44 height 12
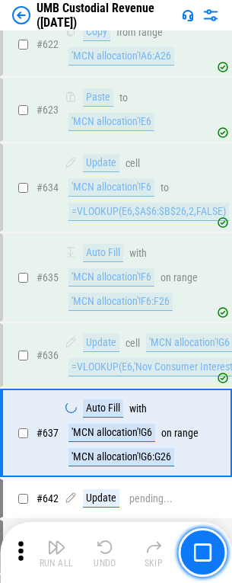
scroll to position [7593, 0]
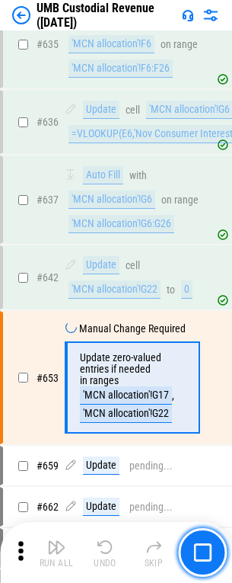
click at [56, 553] on img "button" at bounding box center [56, 547] width 18 height 18
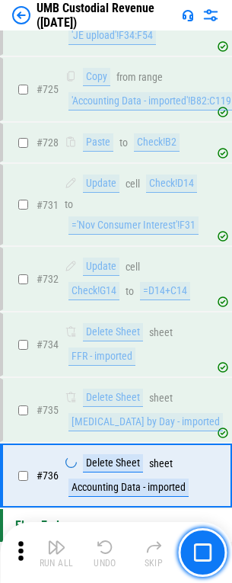
scroll to position [8970, 0]
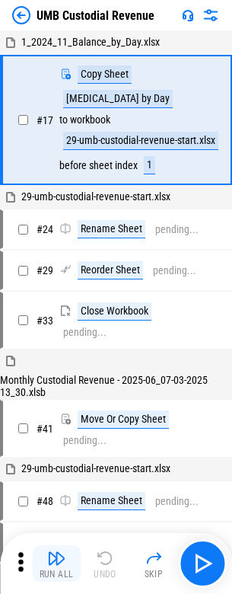
click at [56, 564] on img "button" at bounding box center [56, 558] width 18 height 18
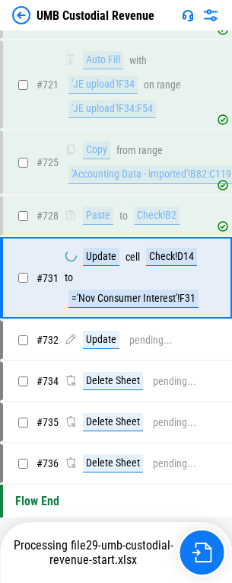
scroll to position [8910, 0]
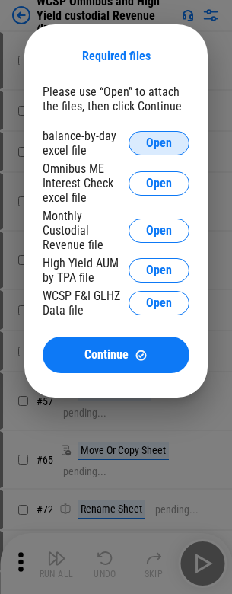
click at [159, 143] on span "Open" at bounding box center [159, 143] width 26 height 12
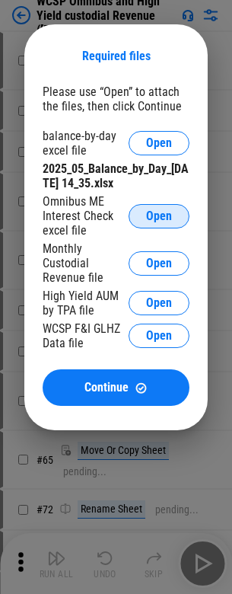
click at [159, 216] on span "Open" at bounding box center [159, 216] width 26 height 12
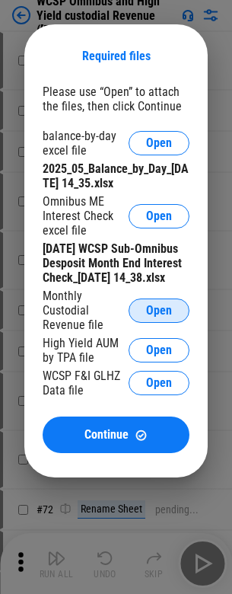
click at [159, 317] on span "Open" at bounding box center [159, 311] width 26 height 12
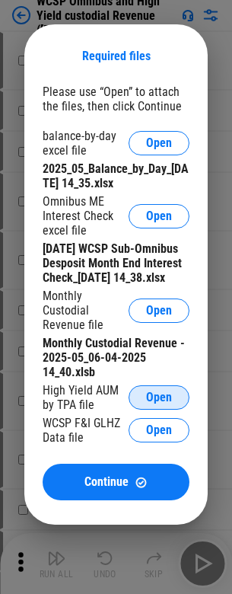
click at [159, 404] on span "Open" at bounding box center [159, 398] width 26 height 12
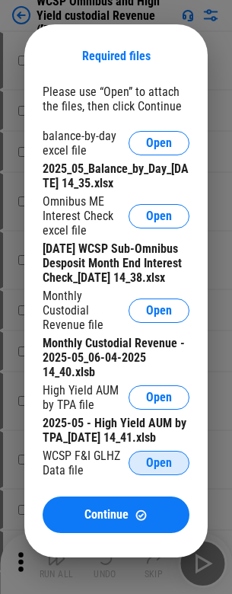
click at [159, 469] on span "Open" at bounding box center [159, 463] width 26 height 12
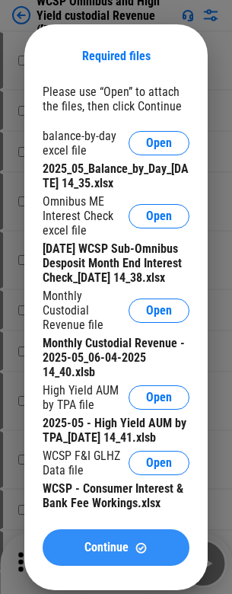
click at [116, 554] on span "Continue" at bounding box center [107, 548] width 44 height 12
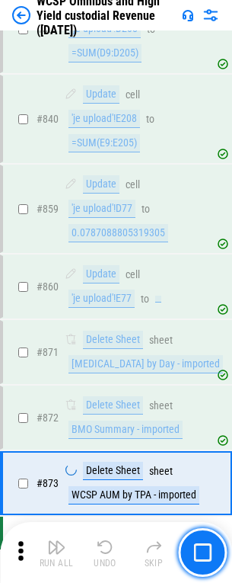
scroll to position [12549, 0]
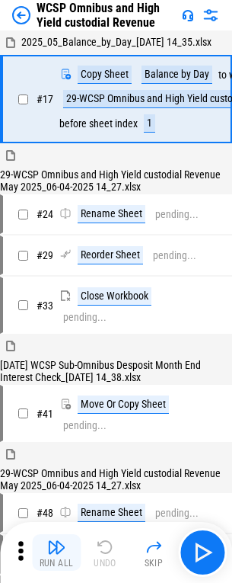
click at [56, 553] on img "button" at bounding box center [56, 547] width 18 height 18
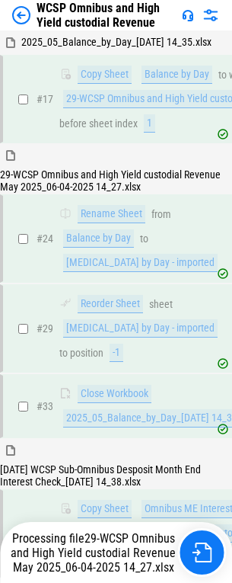
scroll to position [476, 0]
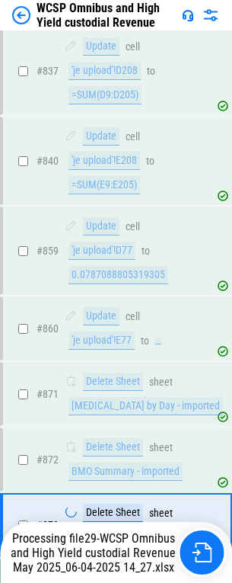
scroll to position [12514, 0]
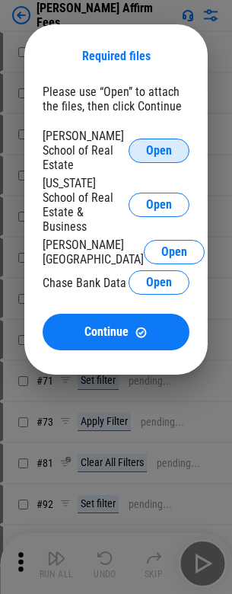
click at [159, 145] on span "Open" at bounding box center [159, 151] width 26 height 12
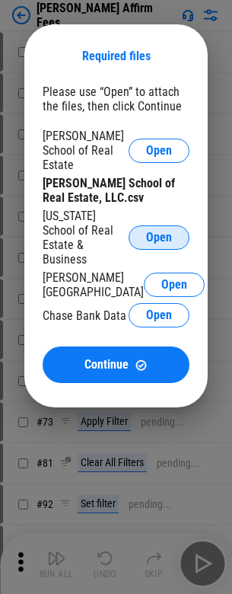
click at [159, 232] on span "Open" at bounding box center [159, 238] width 26 height 12
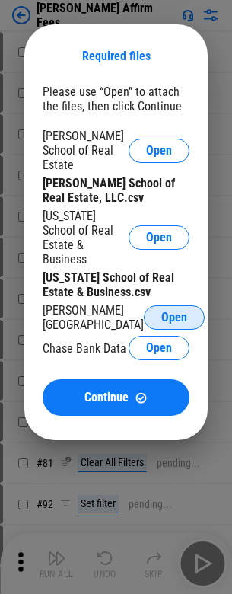
click at [162, 312] on span "Open" at bounding box center [175, 318] width 26 height 12
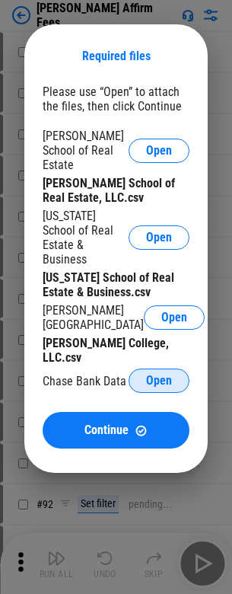
click at [159, 375] on span "Open" at bounding box center [159, 381] width 26 height 12
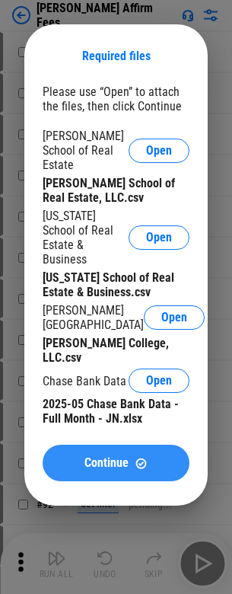
click at [116, 457] on span "Continue" at bounding box center [107, 463] width 44 height 12
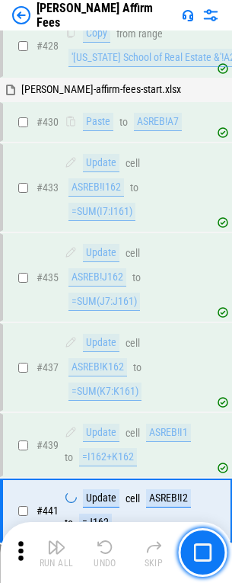
scroll to position [3240, 0]
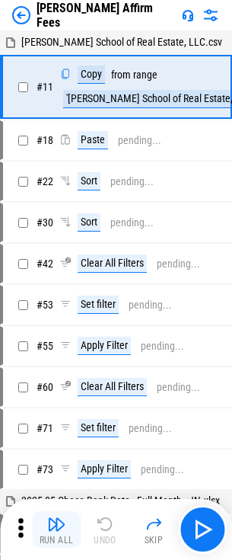
click at [56, 530] on img "button" at bounding box center [56, 524] width 18 height 18
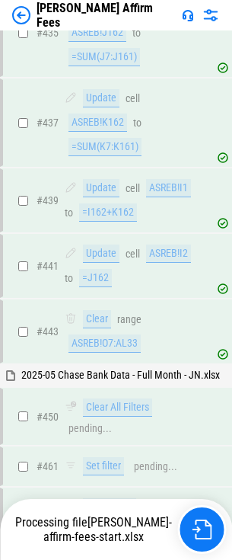
scroll to position [3776, 0]
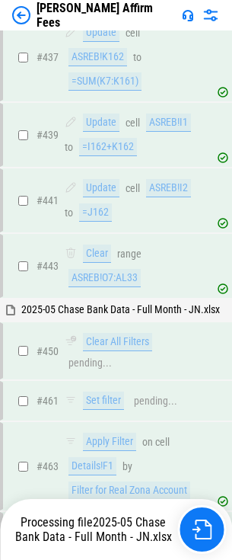
scroll to position [3736, 0]
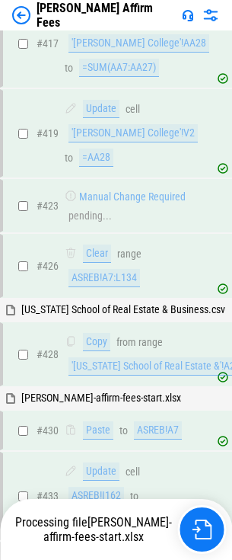
scroll to position [3186, 0]
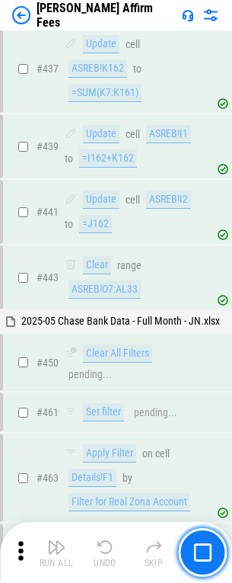
scroll to position [3724, 0]
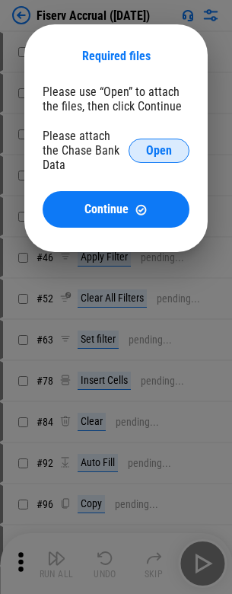
click at [159, 145] on span "Open" at bounding box center [159, 151] width 26 height 12
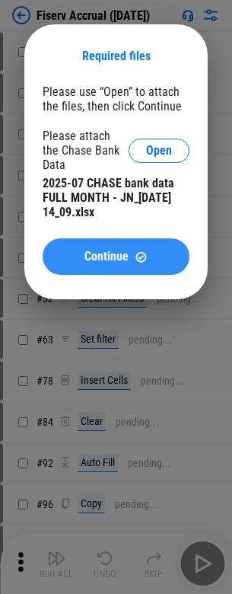
click at [116, 251] on span "Continue" at bounding box center [107, 257] width 44 height 12
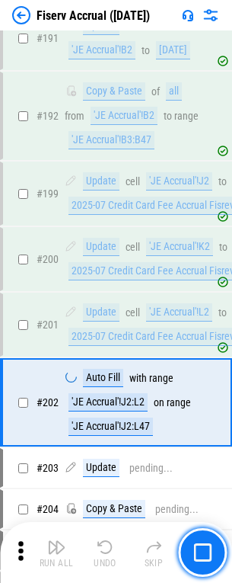
scroll to position [3477, 0]
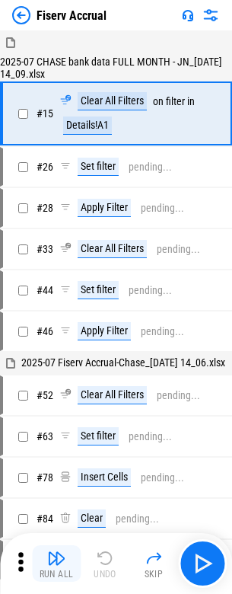
click at [56, 564] on img "button" at bounding box center [56, 558] width 18 height 18
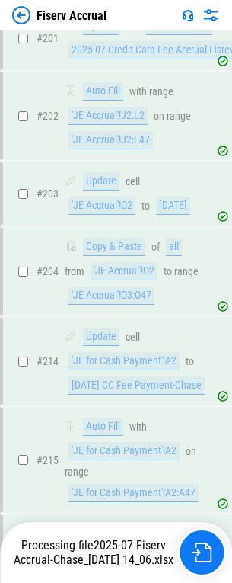
scroll to position [4338, 0]
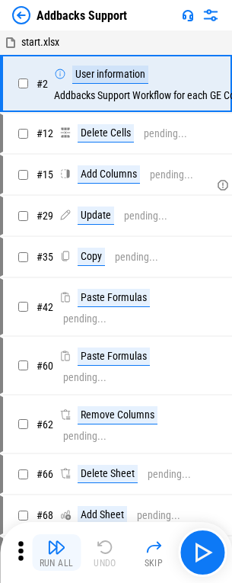
click at [56, 553] on img "button" at bounding box center [56, 547] width 18 height 18
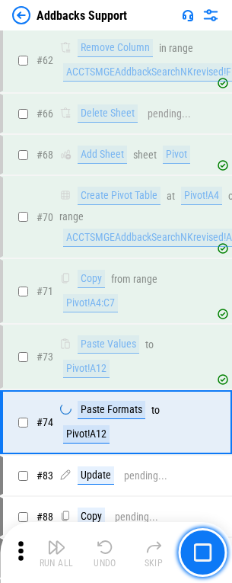
scroll to position [735, 0]
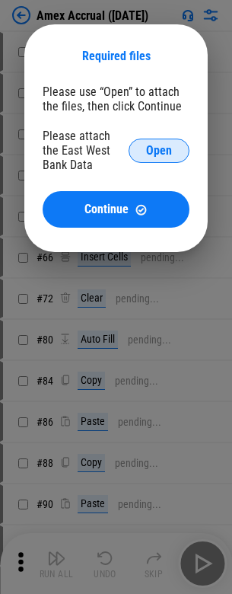
click at [159, 150] on span "Open" at bounding box center [159, 151] width 26 height 12
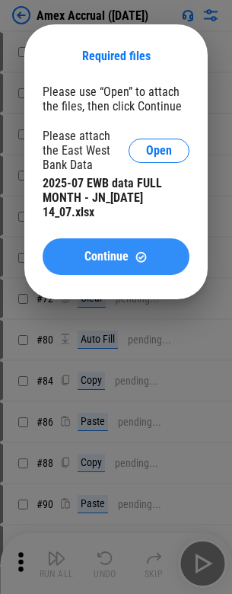
click at [116, 257] on span "Continue" at bounding box center [107, 257] width 44 height 12
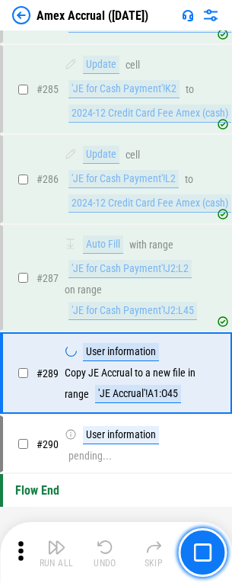
scroll to position [4414, 0]
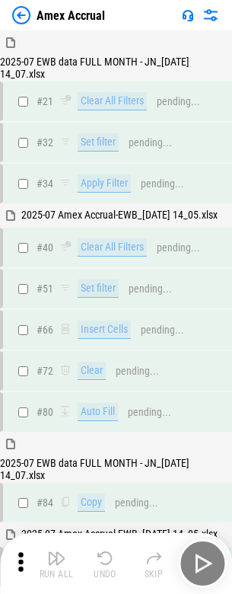
scroll to position [1978, 0]
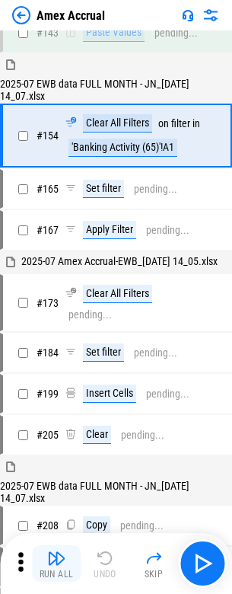
click at [56, 564] on img "button" at bounding box center [56, 558] width 18 height 18
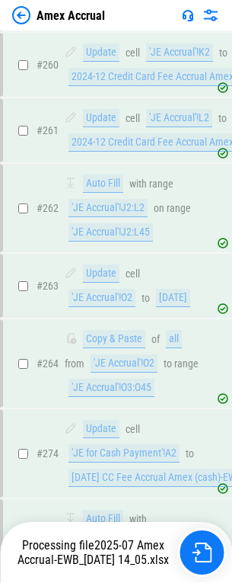
scroll to position [3955, 0]
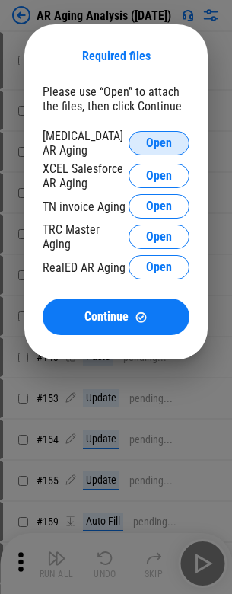
click at [159, 141] on span "Open" at bounding box center [159, 143] width 26 height 12
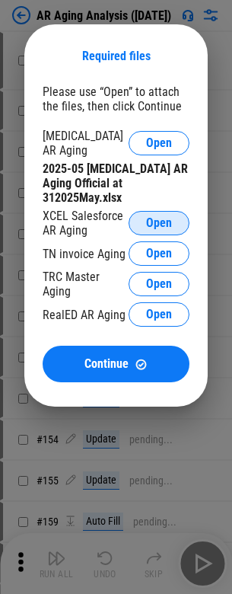
click at [159, 217] on span "Open" at bounding box center [159, 223] width 26 height 12
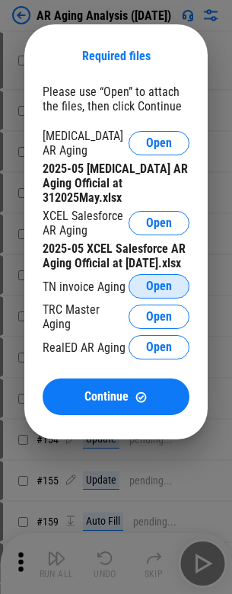
click at [159, 282] on span "Open" at bounding box center [159, 286] width 26 height 12
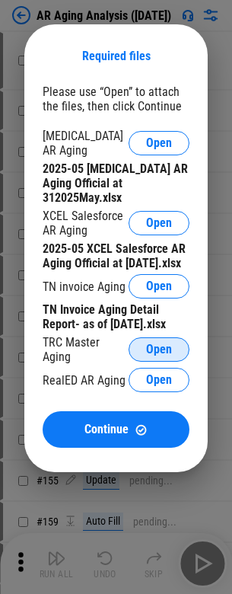
click at [159, 345] on span "Open" at bounding box center [159, 350] width 26 height 12
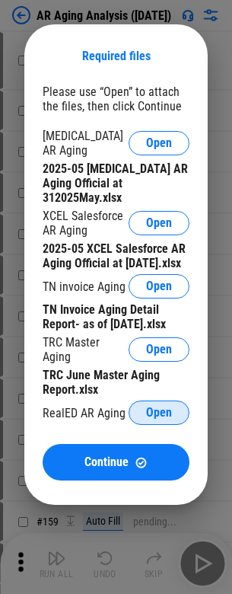
click at [159, 408] on span "Open" at bounding box center [159, 413] width 26 height 12
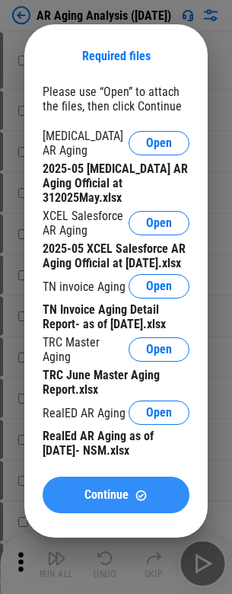
click at [116, 491] on span "Continue" at bounding box center [107, 495] width 44 height 12
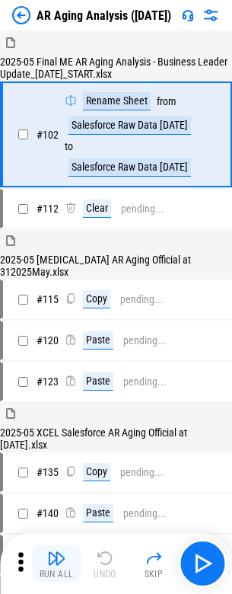
click at [56, 564] on img "button" at bounding box center [56, 558] width 18 height 18
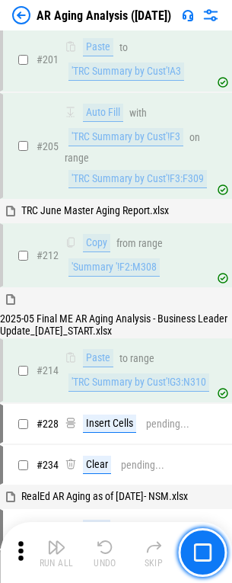
scroll to position [1976, 0]
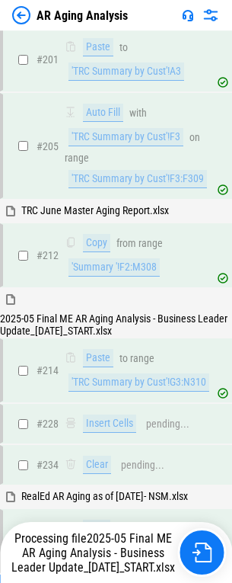
scroll to position [1983, 0]
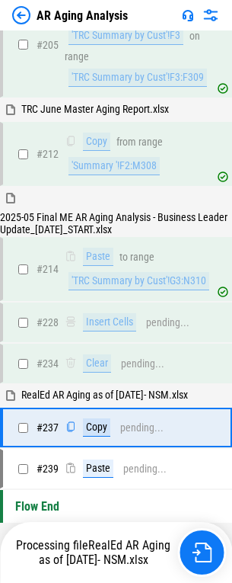
scroll to position [2058, 0]
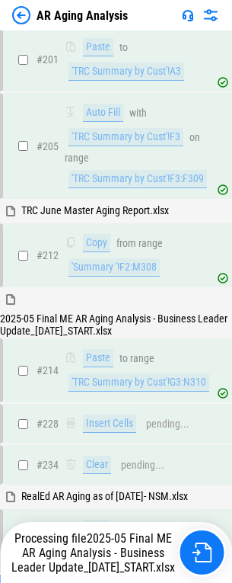
scroll to position [1983, 0]
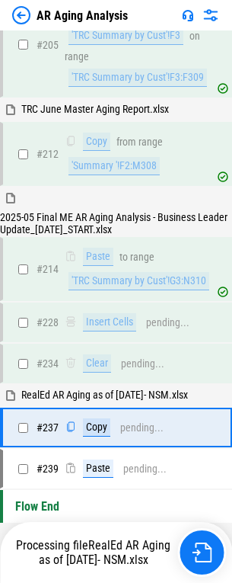
scroll to position [2058, 0]
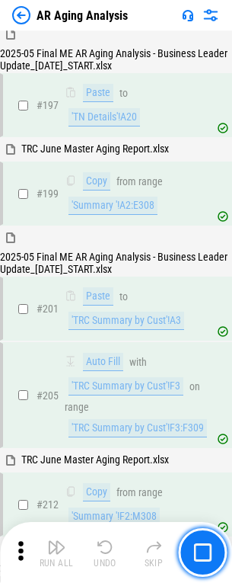
scroll to position [1959, 0]
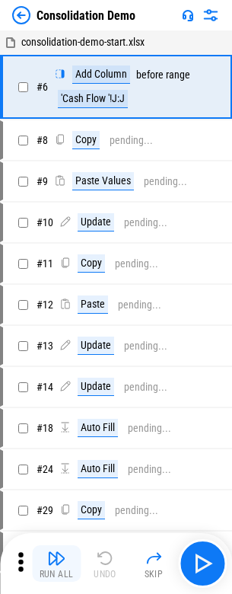
click at [56, 564] on img "button" at bounding box center [56, 558] width 18 height 18
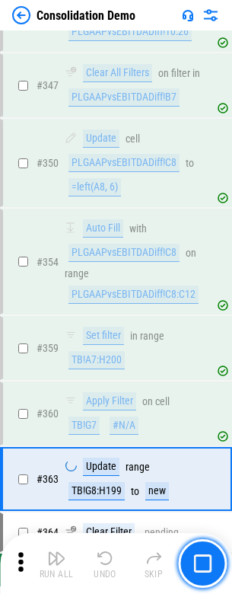
scroll to position [4740, 0]
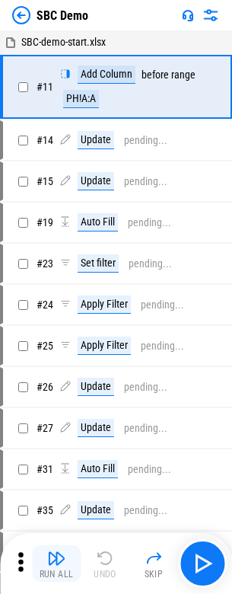
click at [56, 564] on img "button" at bounding box center [56, 558] width 18 height 18
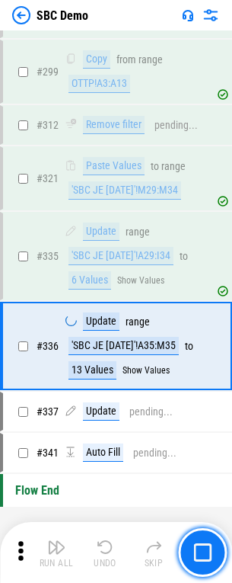
scroll to position [3680, 0]
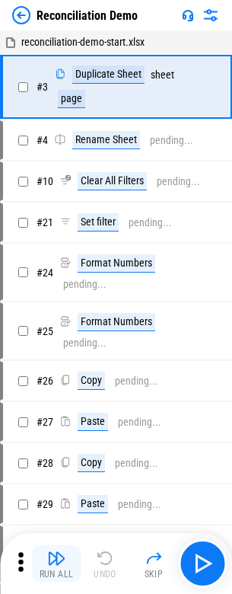
click at [56, 564] on img "button" at bounding box center [56, 558] width 18 height 18
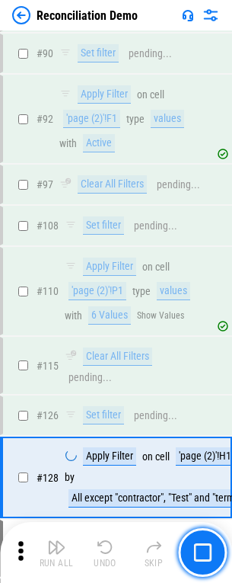
scroll to position [1445, 0]
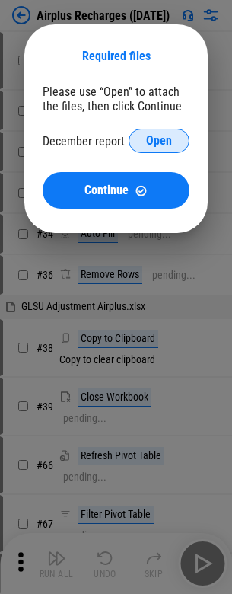
click at [159, 141] on span "Open" at bounding box center [159, 141] width 26 height 12
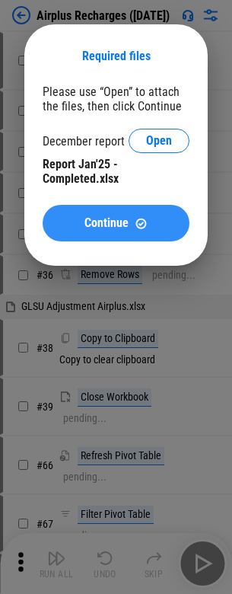
click at [116, 223] on span "Continue" at bounding box center [107, 223] width 44 height 12
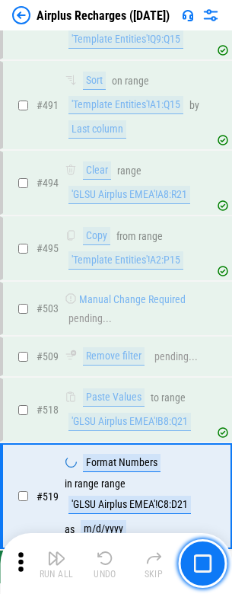
scroll to position [6224, 0]
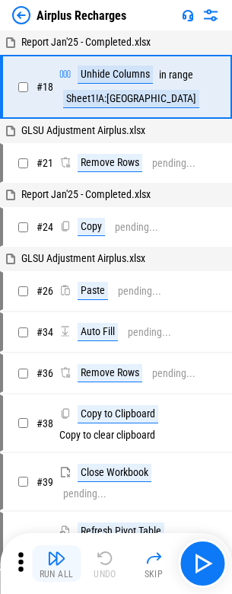
click at [56, 564] on img "button" at bounding box center [56, 558] width 18 height 18
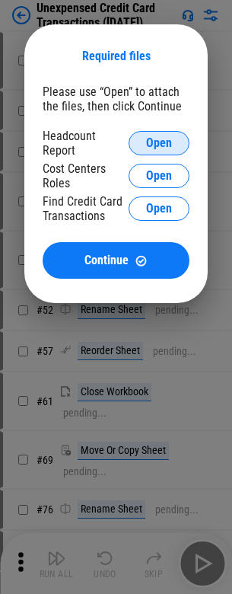
click at [159, 143] on span "Open" at bounding box center [159, 143] width 26 height 12
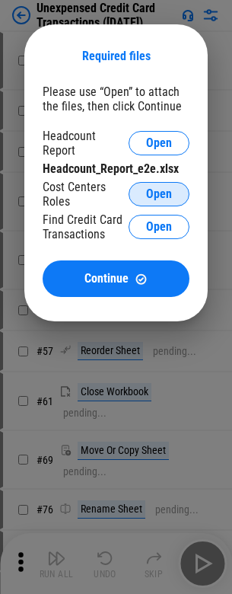
click at [159, 194] on span "Open" at bounding box center [159, 194] width 26 height 12
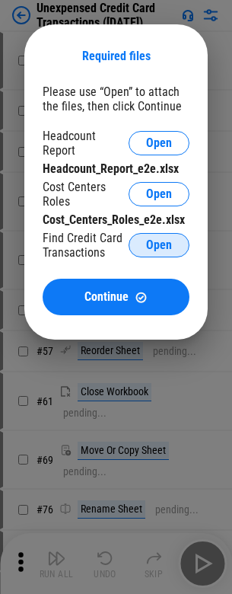
click at [159, 245] on span "Open" at bounding box center [159, 245] width 26 height 12
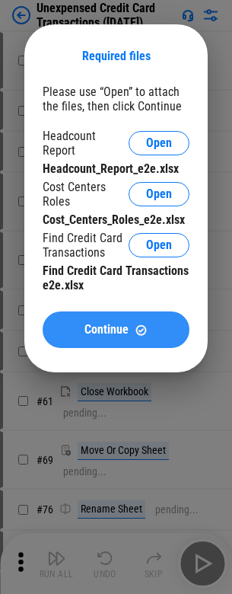
click at [116, 330] on span "Continue" at bounding box center [107, 330] width 44 height 12
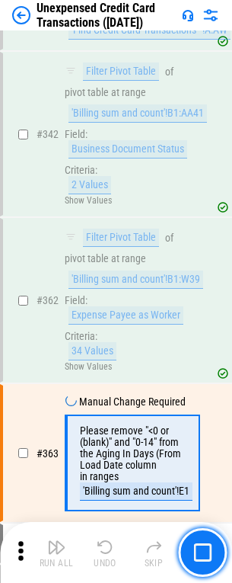
scroll to position [3718, 0]
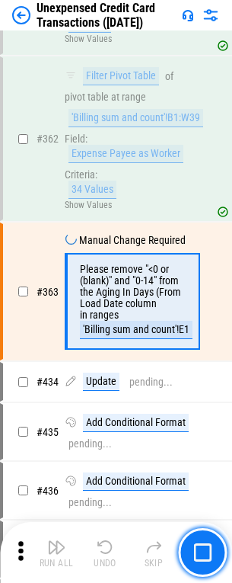
click at [56, 553] on img "button" at bounding box center [56, 547] width 18 height 18
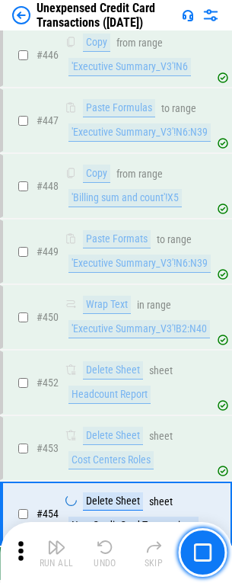
scroll to position [4848, 0]
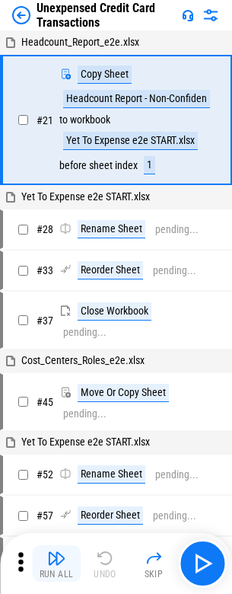
click at [56, 564] on img "button" at bounding box center [56, 558] width 18 height 18
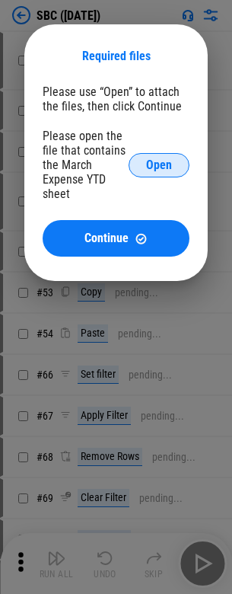
click at [159, 165] on span "Open" at bounding box center [159, 165] width 26 height 12
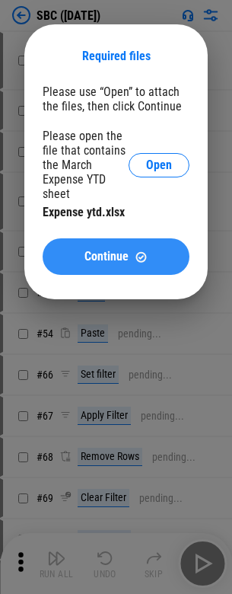
click at [116, 257] on span "Continue" at bounding box center [107, 257] width 44 height 12
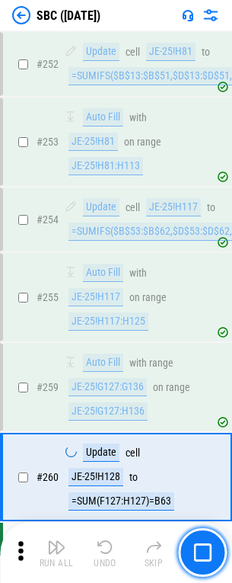
scroll to position [2641, 0]
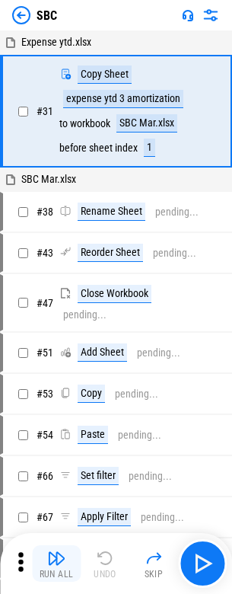
click at [56, 564] on img "button" at bounding box center [56, 558] width 18 height 18
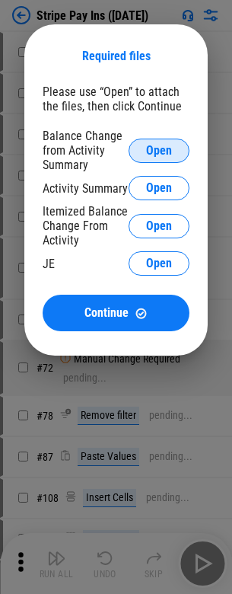
click at [159, 150] on span "Open" at bounding box center [159, 151] width 26 height 12
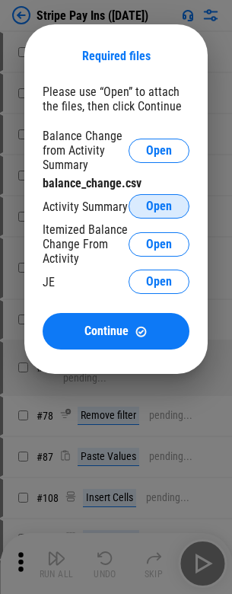
click at [159, 207] on span "Open" at bounding box center [159, 206] width 26 height 12
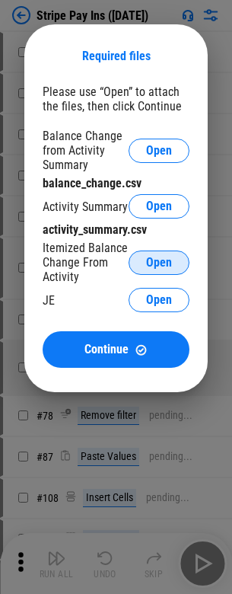
click at [159, 262] on span "Open" at bounding box center [159, 263] width 26 height 12
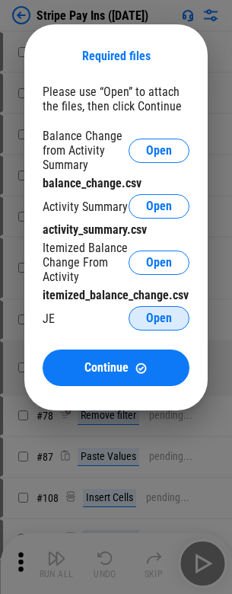
click at [159, 319] on span "Open" at bounding box center [159, 318] width 26 height 12
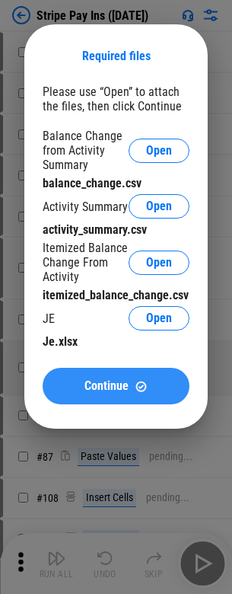
click at [116, 386] on span "Continue" at bounding box center [107, 386] width 44 height 12
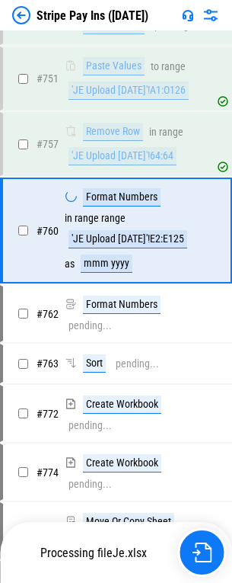
scroll to position [7825, 0]
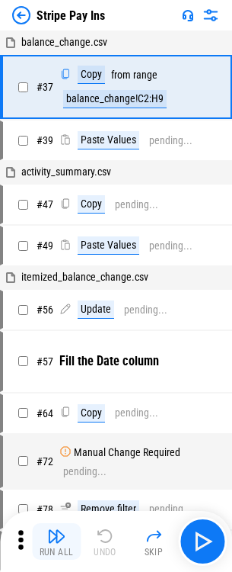
click at [56, 541] on img "button" at bounding box center [56, 536] width 18 height 18
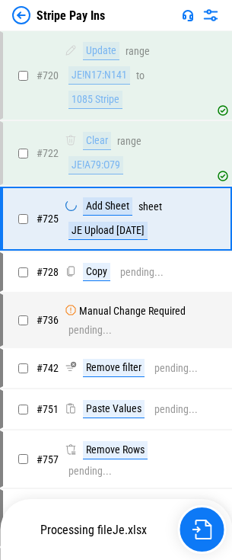
scroll to position [7685, 0]
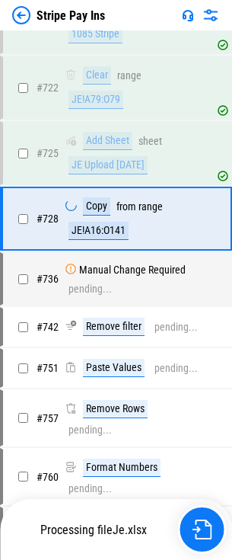
scroll to position [7784, 0]
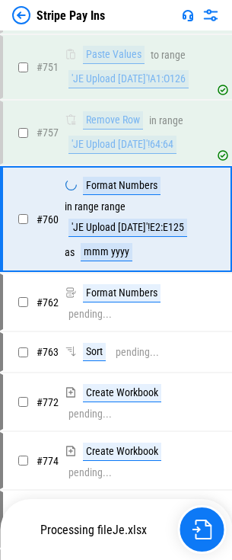
scroll to position [7784, 0]
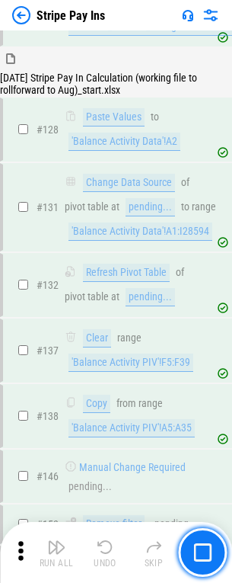
scroll to position [1706, 0]
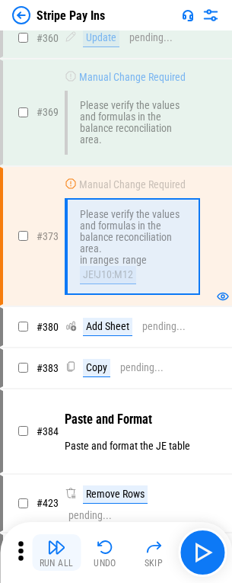
click at [56, 553] on img "button" at bounding box center [56, 547] width 18 height 18
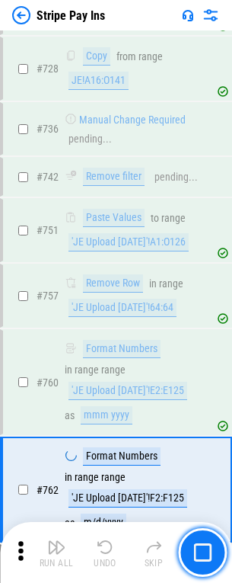
scroll to position [7673, 0]
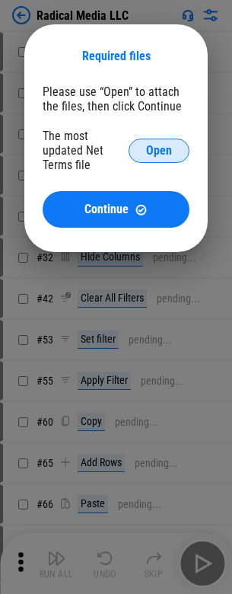
click at [159, 150] on span "Open" at bounding box center [159, 151] width 26 height 12
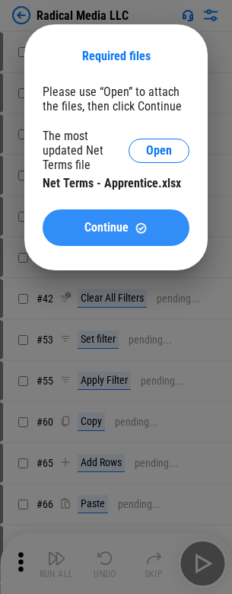
click at [116, 228] on span "Continue" at bounding box center [107, 228] width 44 height 12
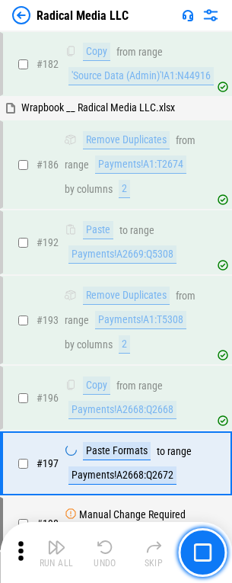
scroll to position [3222, 0]
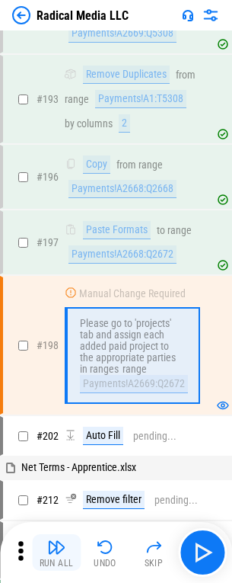
click at [56, 553] on img "button" at bounding box center [56, 547] width 18 height 18
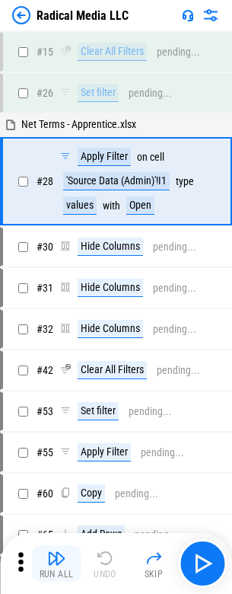
click at [56, 564] on img "button" at bounding box center [56, 558] width 18 height 18
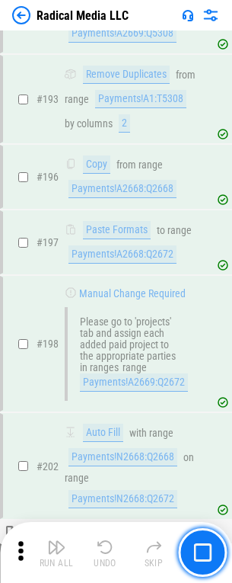
scroll to position [3471, 0]
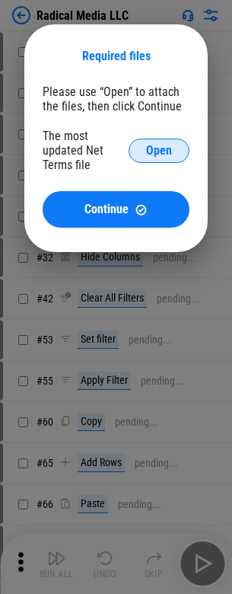
click at [159, 150] on span "Open" at bounding box center [159, 151] width 26 height 12
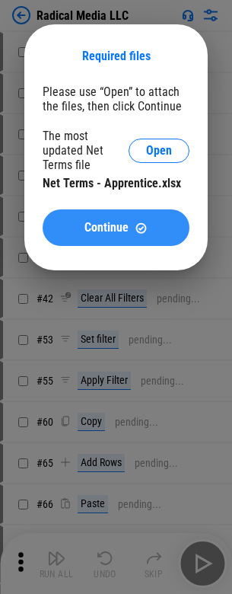
click at [116, 228] on span "Continue" at bounding box center [107, 228] width 44 height 12
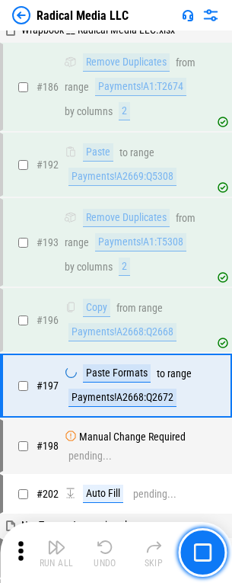
scroll to position [3324, 0]
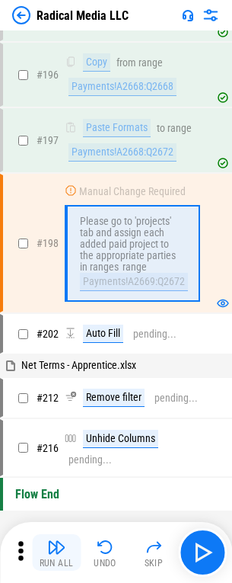
click at [56, 553] on img "button" at bounding box center [56, 547] width 18 height 18
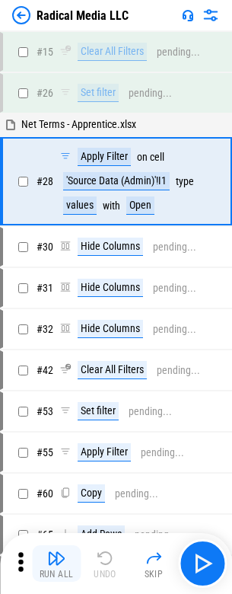
click at [56, 564] on img "button" at bounding box center [56, 558] width 18 height 18
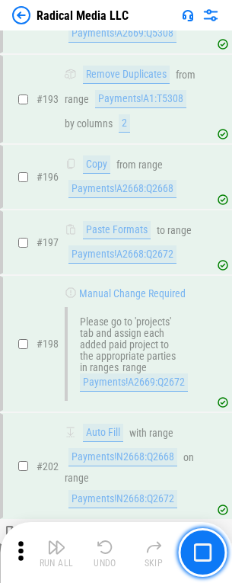
scroll to position [3471, 0]
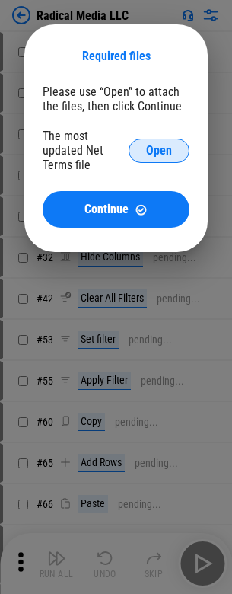
click at [159, 150] on span "Open" at bounding box center [159, 151] width 26 height 12
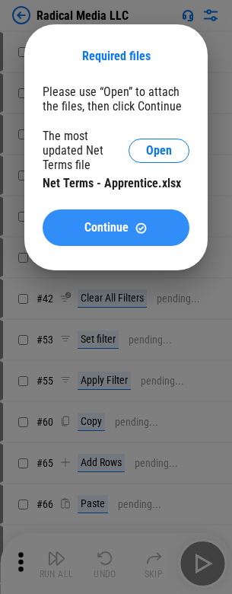
click at [116, 228] on span "Continue" at bounding box center [107, 228] width 44 height 12
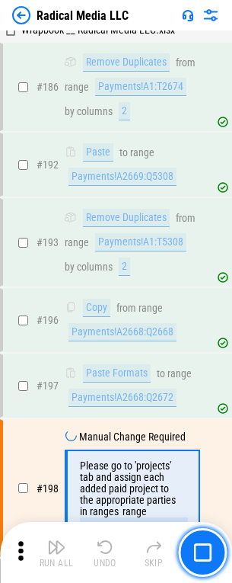
scroll to position [3324, 0]
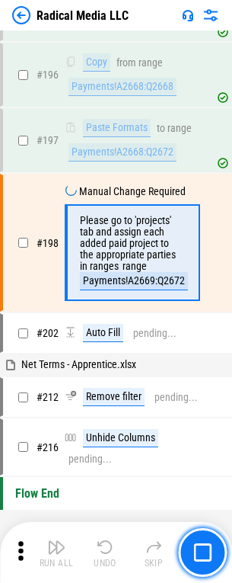
click at [56, 553] on img "button" at bounding box center [56, 547] width 18 height 18
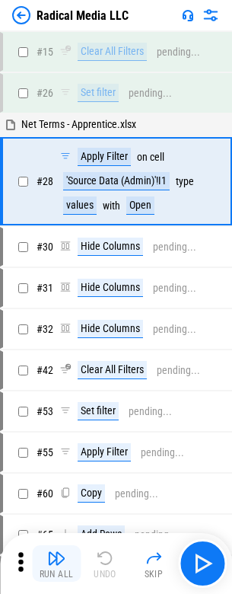
click at [56, 564] on img "button" at bounding box center [56, 558] width 18 height 18
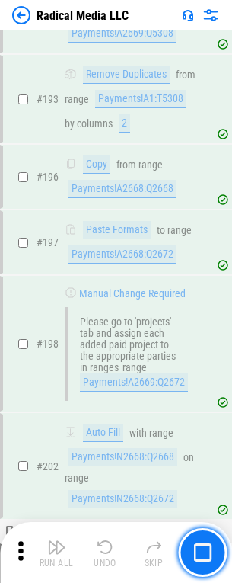
scroll to position [3471, 0]
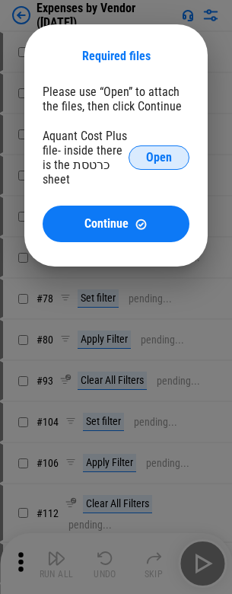
click at [159, 158] on span "Open" at bounding box center [159, 158] width 26 height 12
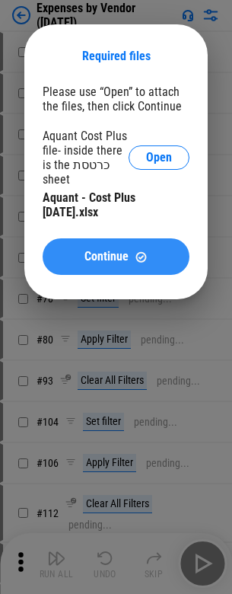
click at [116, 257] on span "Continue" at bounding box center [107, 257] width 44 height 12
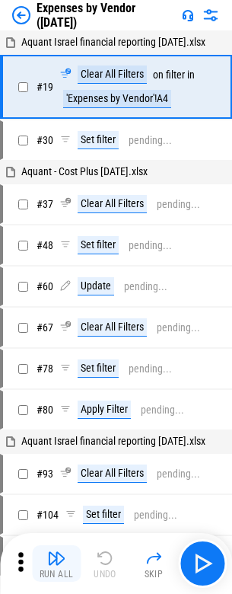
click at [56, 564] on img "button" at bounding box center [56, 558] width 18 height 18
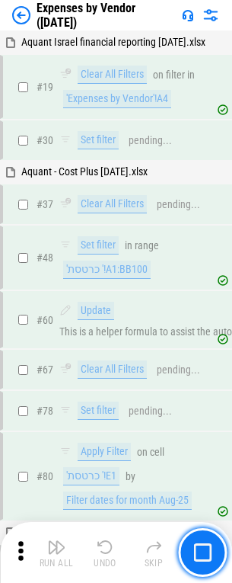
scroll to position [792, 0]
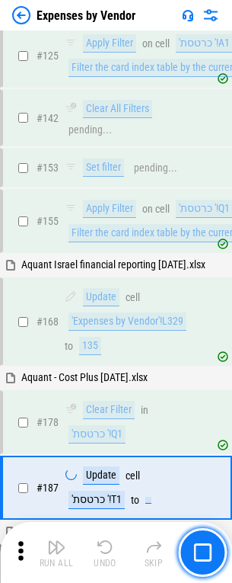
scroll to position [962, 0]
